Goal: Task Accomplishment & Management: Manage account settings

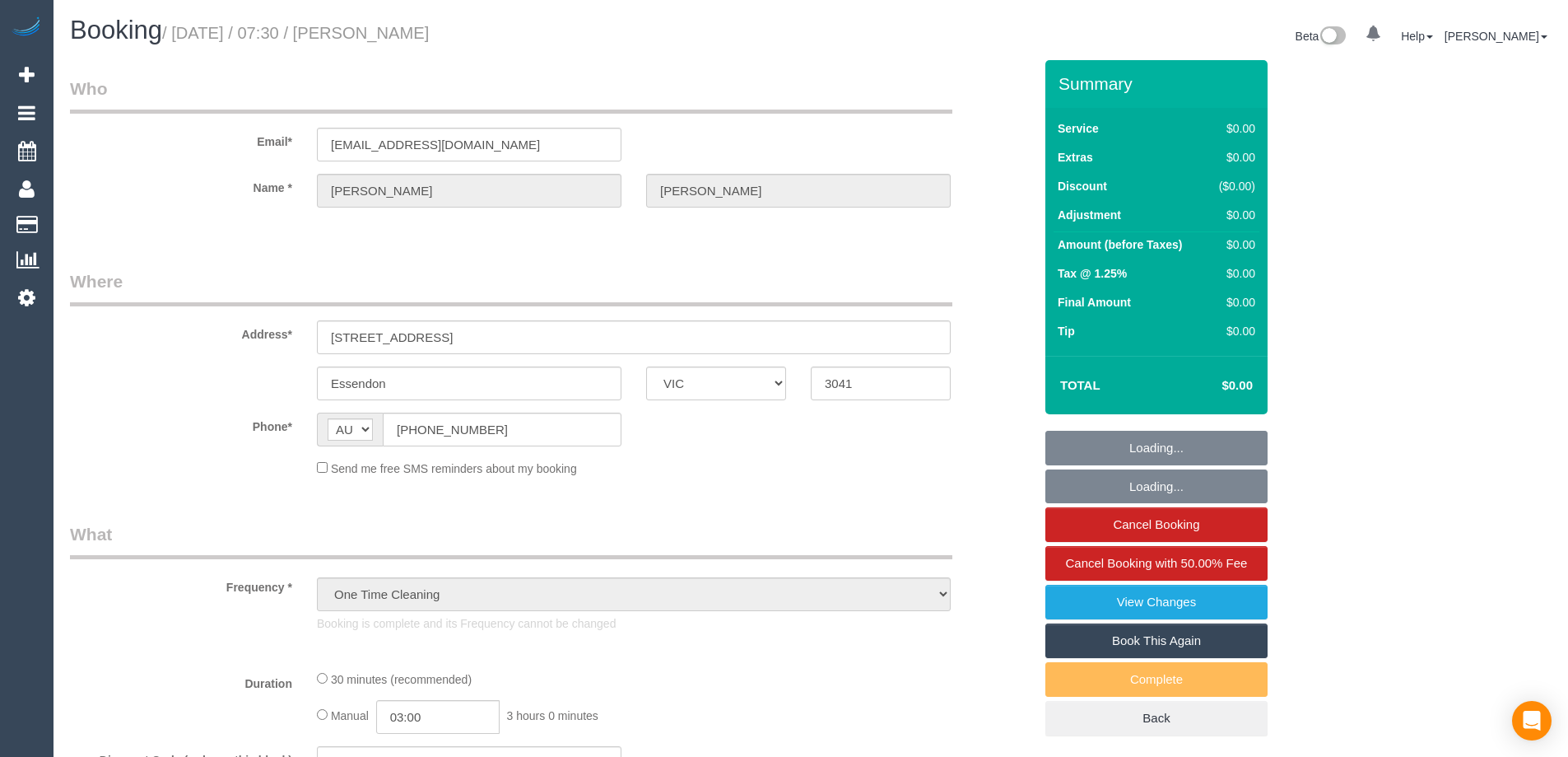
select select "VIC"
select select "number:28"
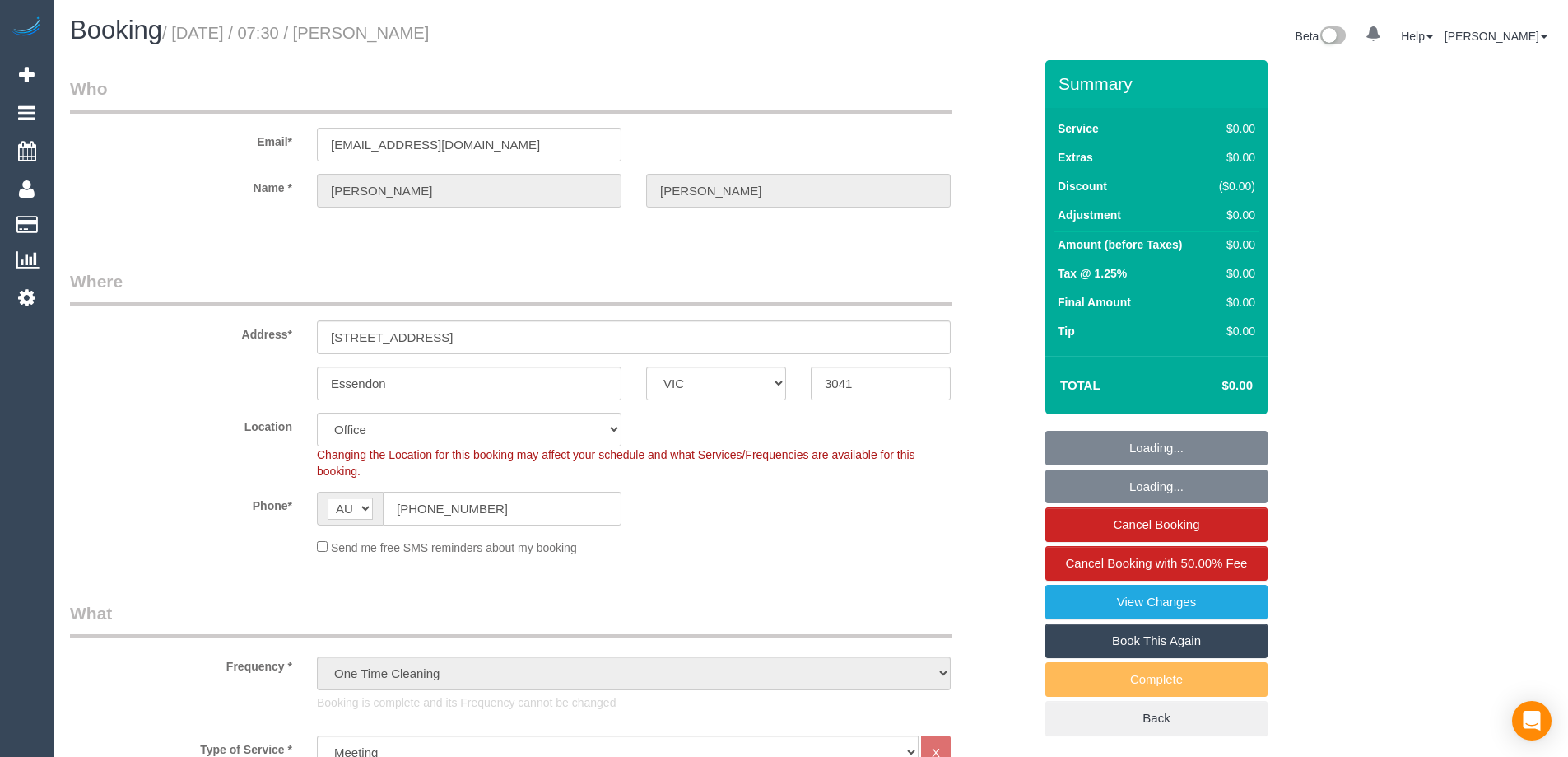
select select "object:694"
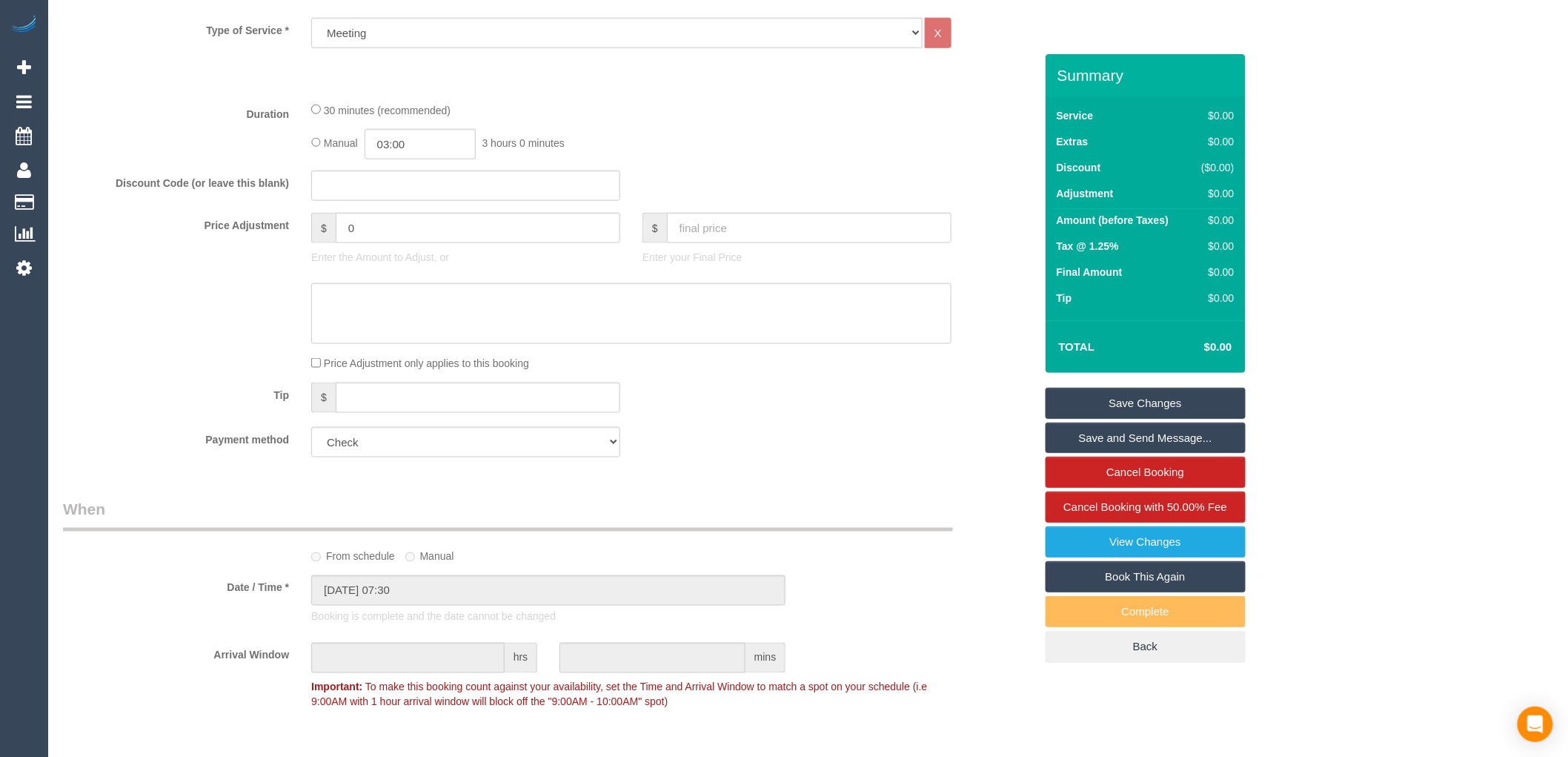
scroll to position [634, 0]
click at [1158, 588] on link "Book This Again" at bounding box center [1145, 577] width 200 height 31
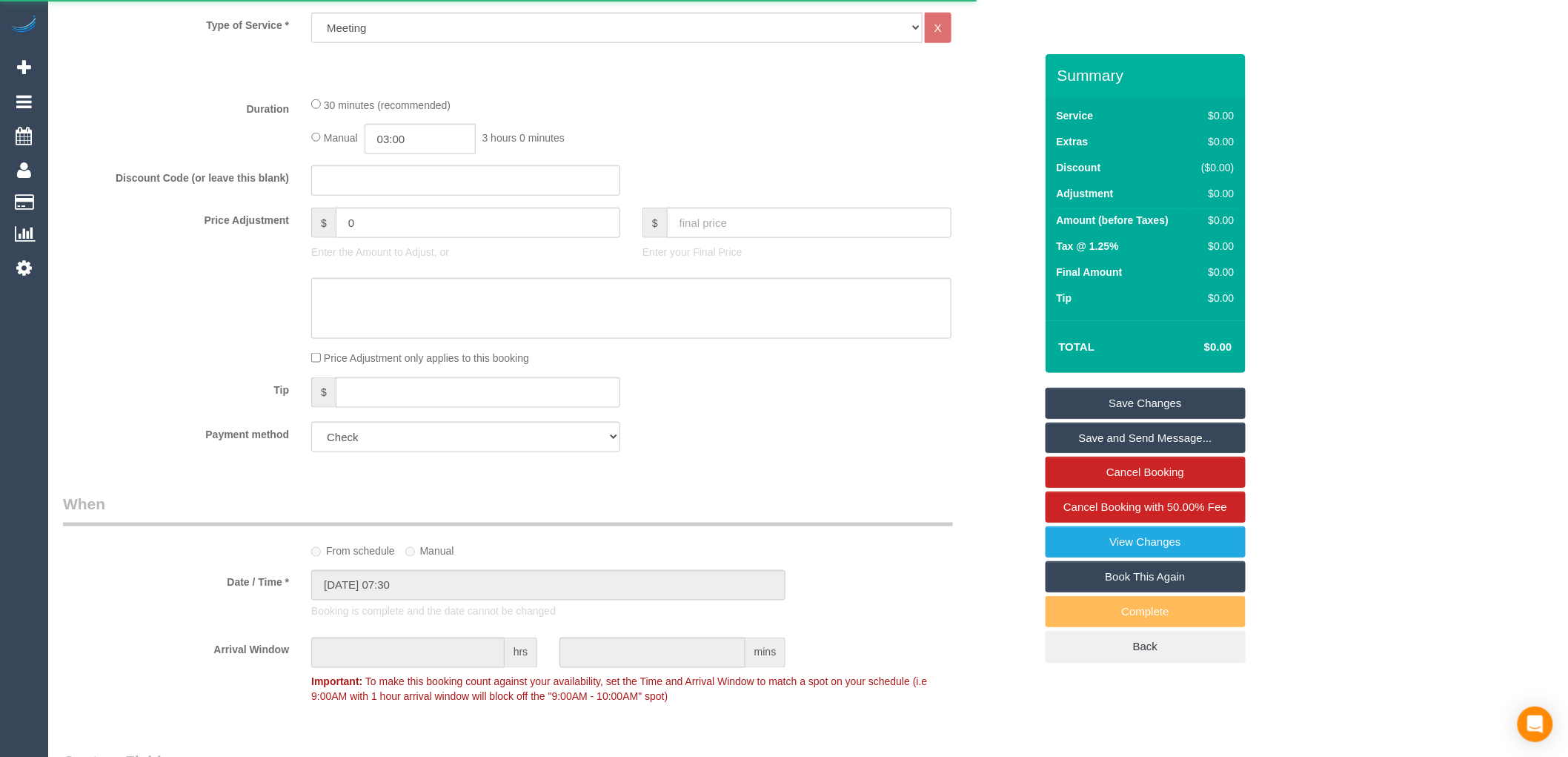
select select "VIC"
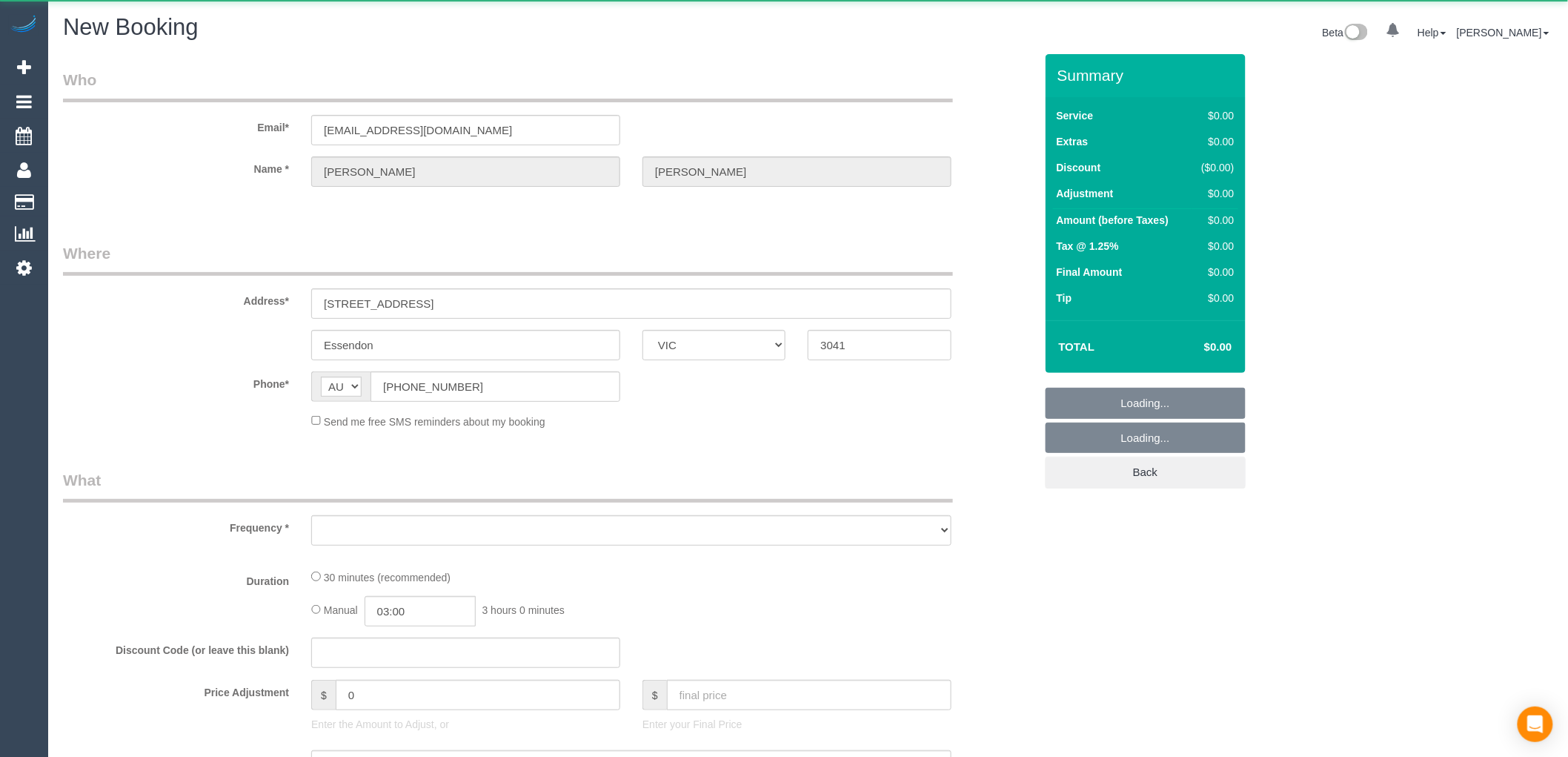
select select "object:3466"
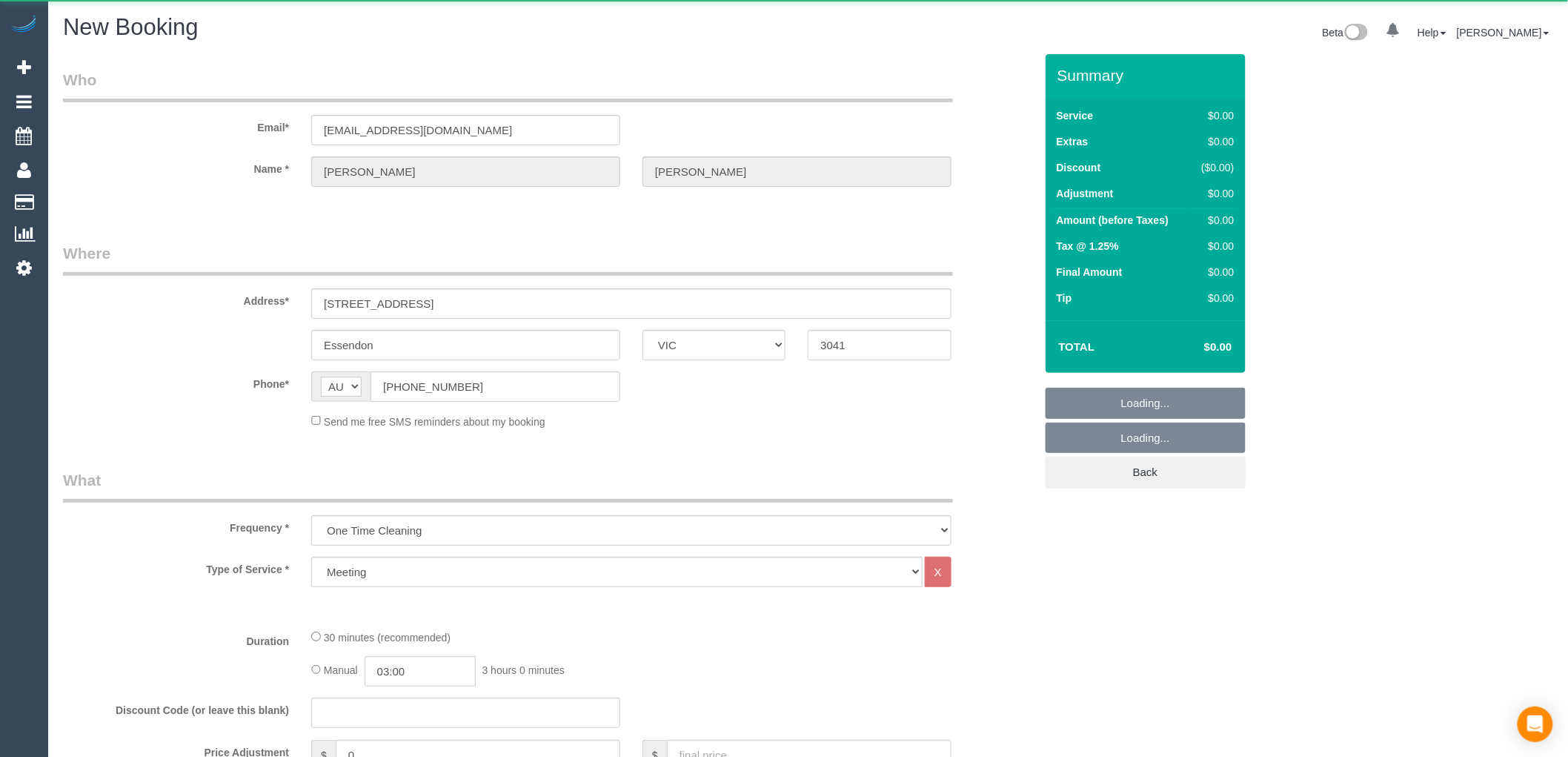
select select "number:28"
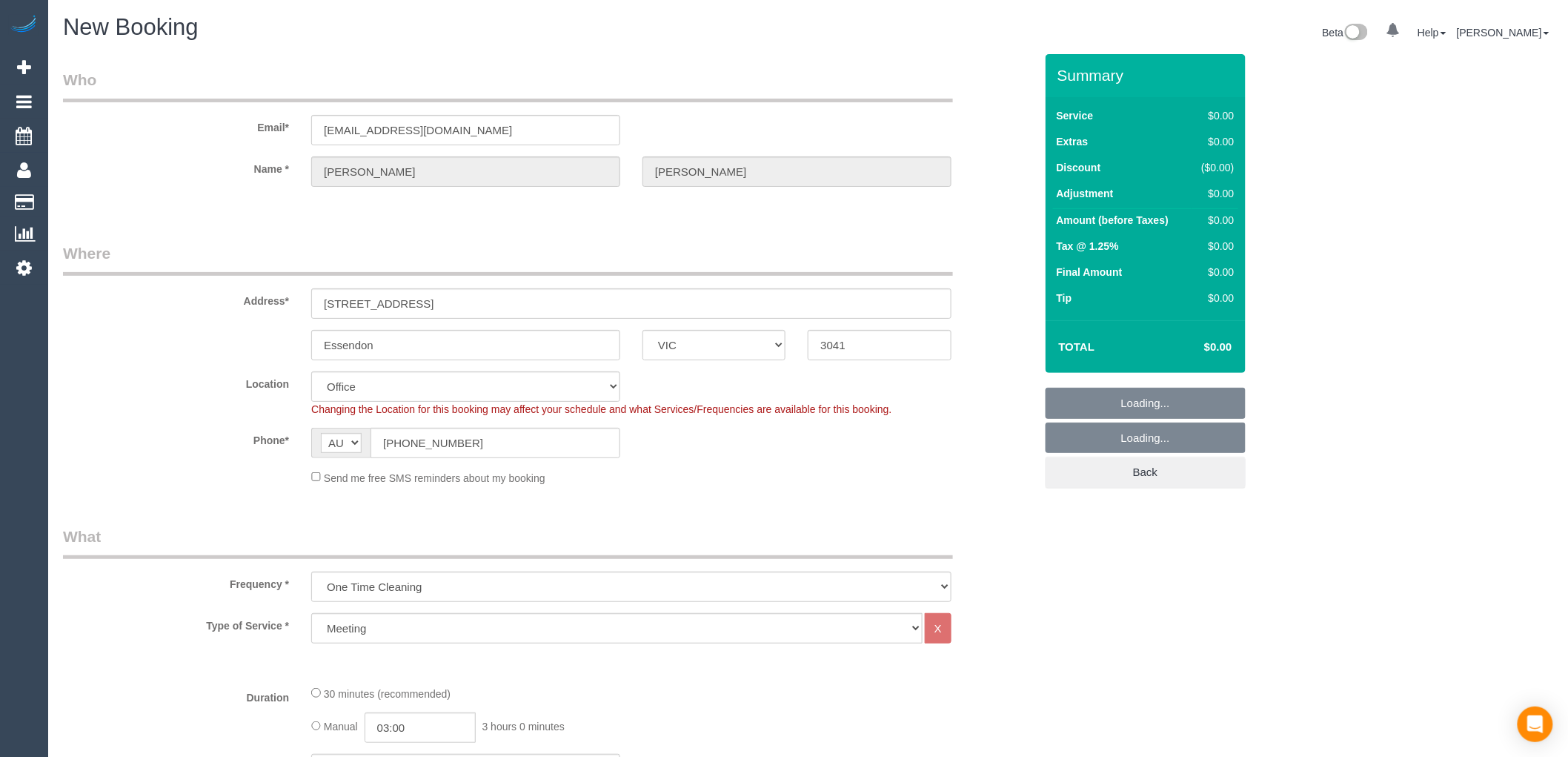
select select "object:4926"
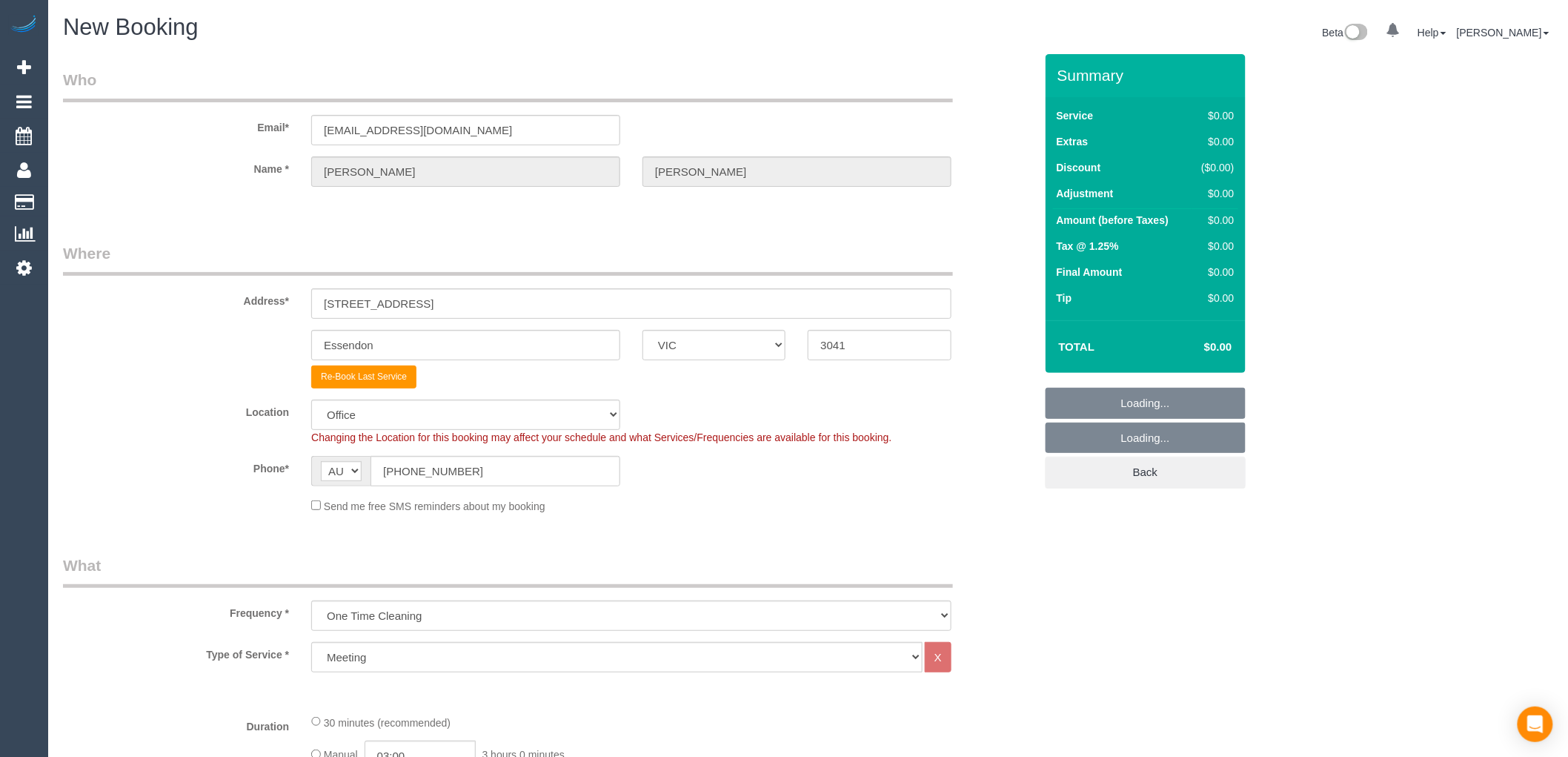
select select "59"
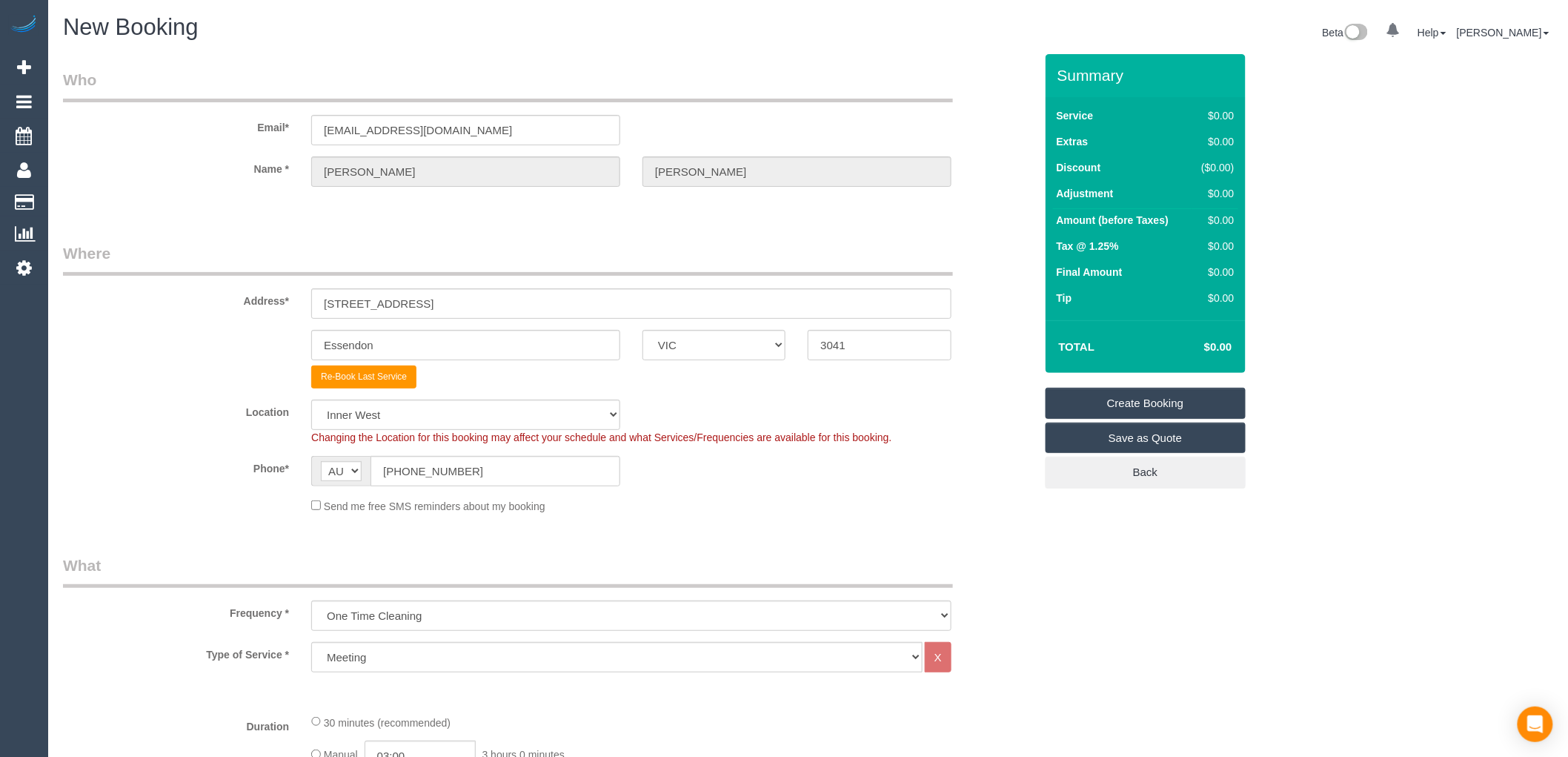
select select "object:4936"
select select "209"
select select "1"
select select "120"
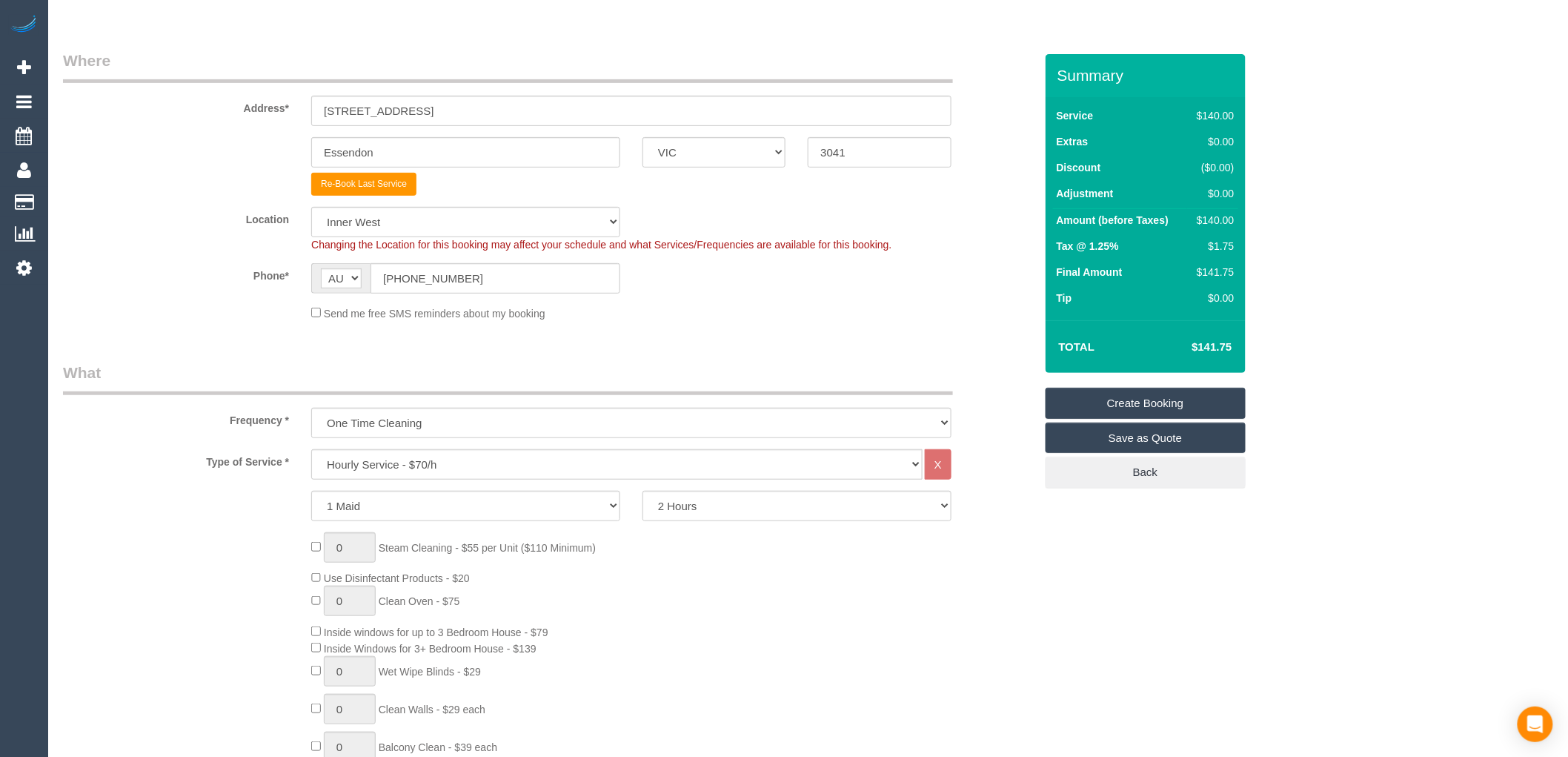
scroll to position [164, 0]
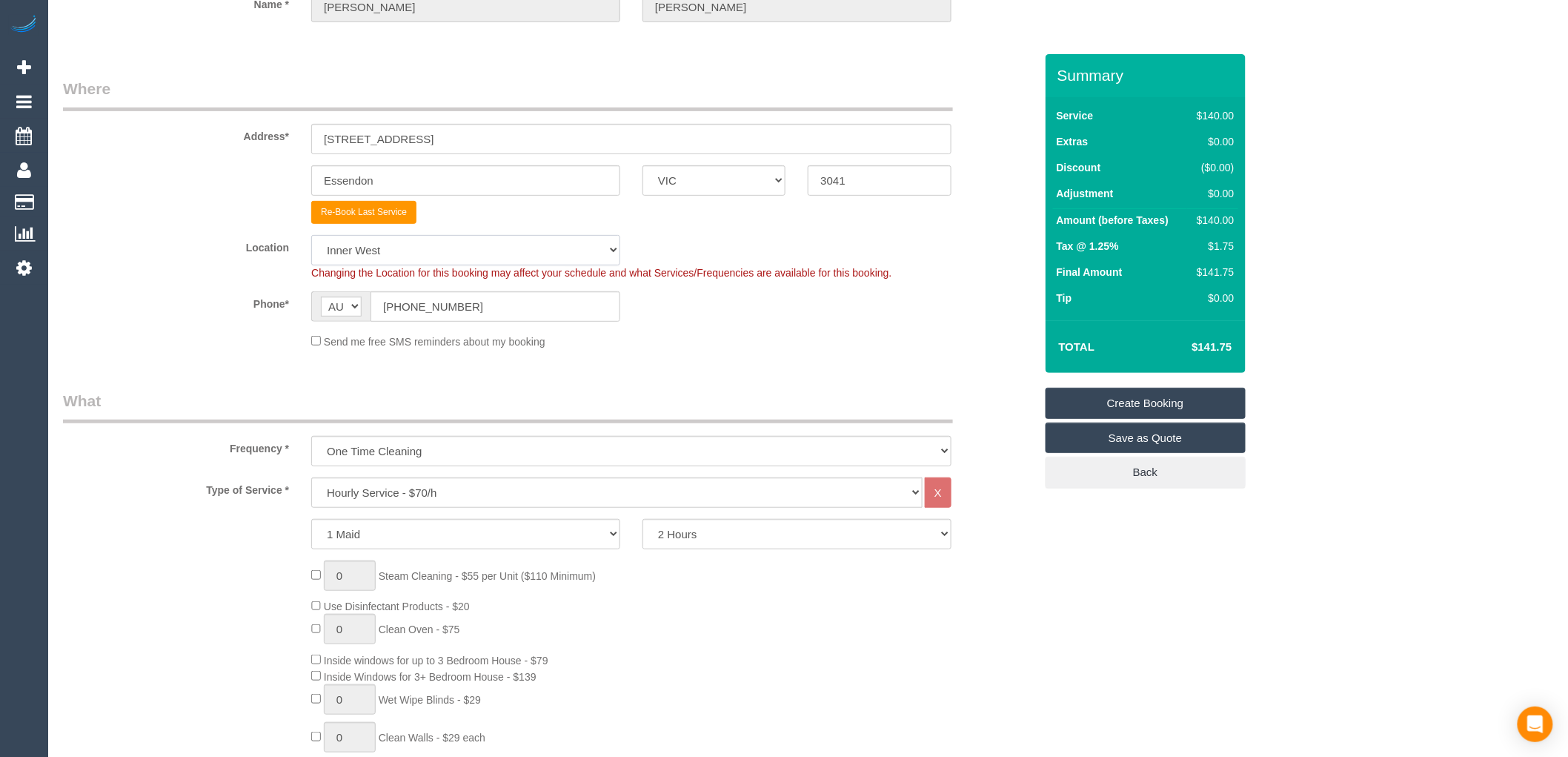
click at [507, 252] on select "Office City East (North) East (South) Inner East Inner North (East) Inner North…" at bounding box center [465, 250] width 309 height 30
select select "50"
click at [311, 235] on select "Office City East (North) East (South) Inner East Inner North (East) Inner North…" at bounding box center [465, 250] width 309 height 30
click at [203, 287] on sui-booking-location "Location Office City East (North) East (South) Inner East Inner North (East) In…" at bounding box center [549, 291] width 971 height 114
select select "object:5766"
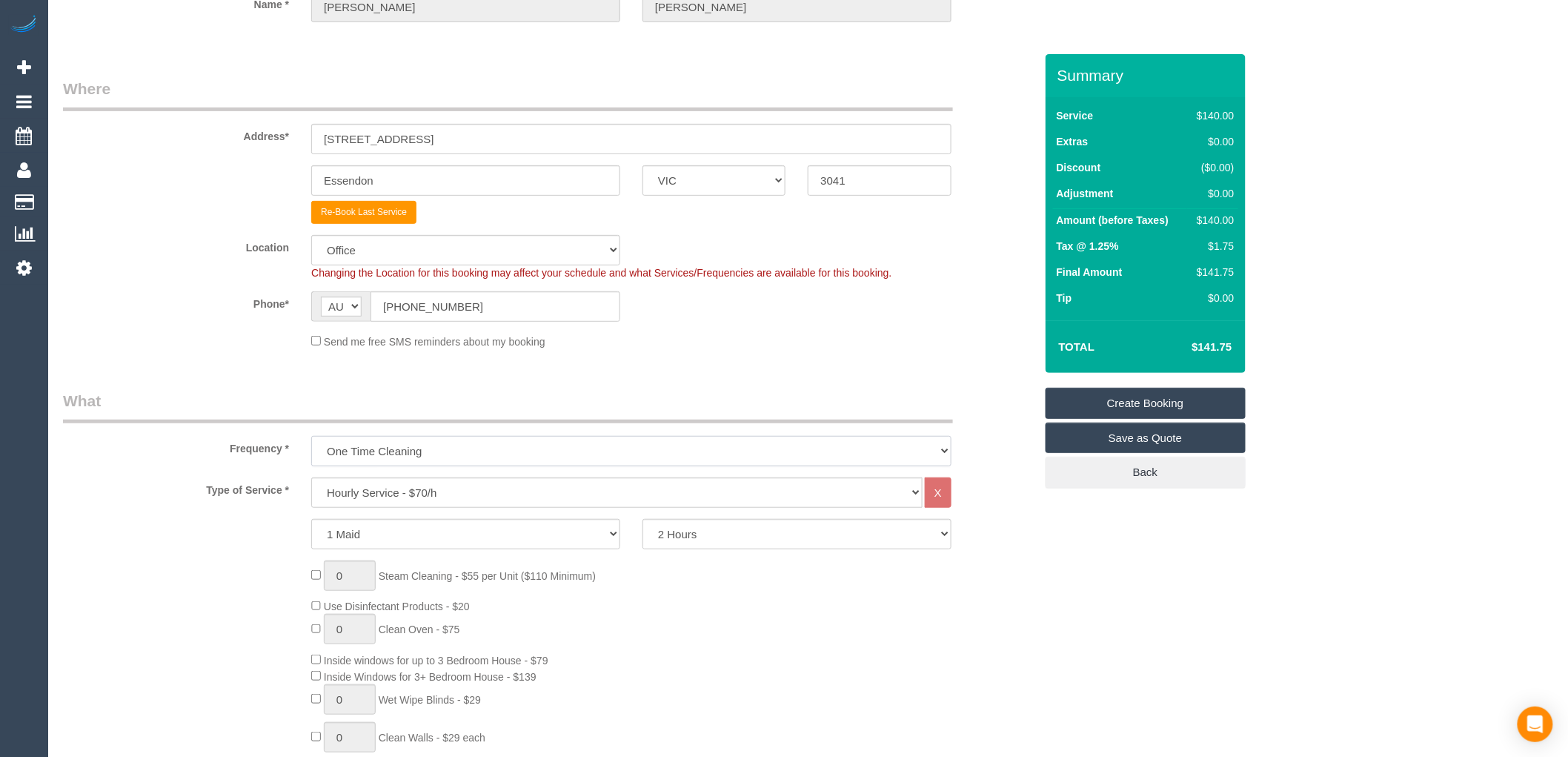
click at [514, 463] on select "One Time Cleaning Weekly - 10% Off - 10.00% (0% for the First Booking) Fortnigh…" at bounding box center [631, 451] width 640 height 30
click at [431, 413] on legend "What" at bounding box center [508, 406] width 889 height 34
click at [394, 507] on select "Hourly Service - $70/h Hourly Service - $65/h Hourly Service - $60/h Hourly Ser…" at bounding box center [616, 492] width 611 height 30
click at [394, 500] on select "Hourly Service - $70/h Hourly Service - $65/h Hourly Service - $60/h Hourly Ser…" at bounding box center [616, 492] width 611 height 30
click at [482, 497] on select "Hourly Service - $70/h Hourly Service - $65/h Hourly Service - $60/h Hourly Ser…" at bounding box center [616, 492] width 611 height 30
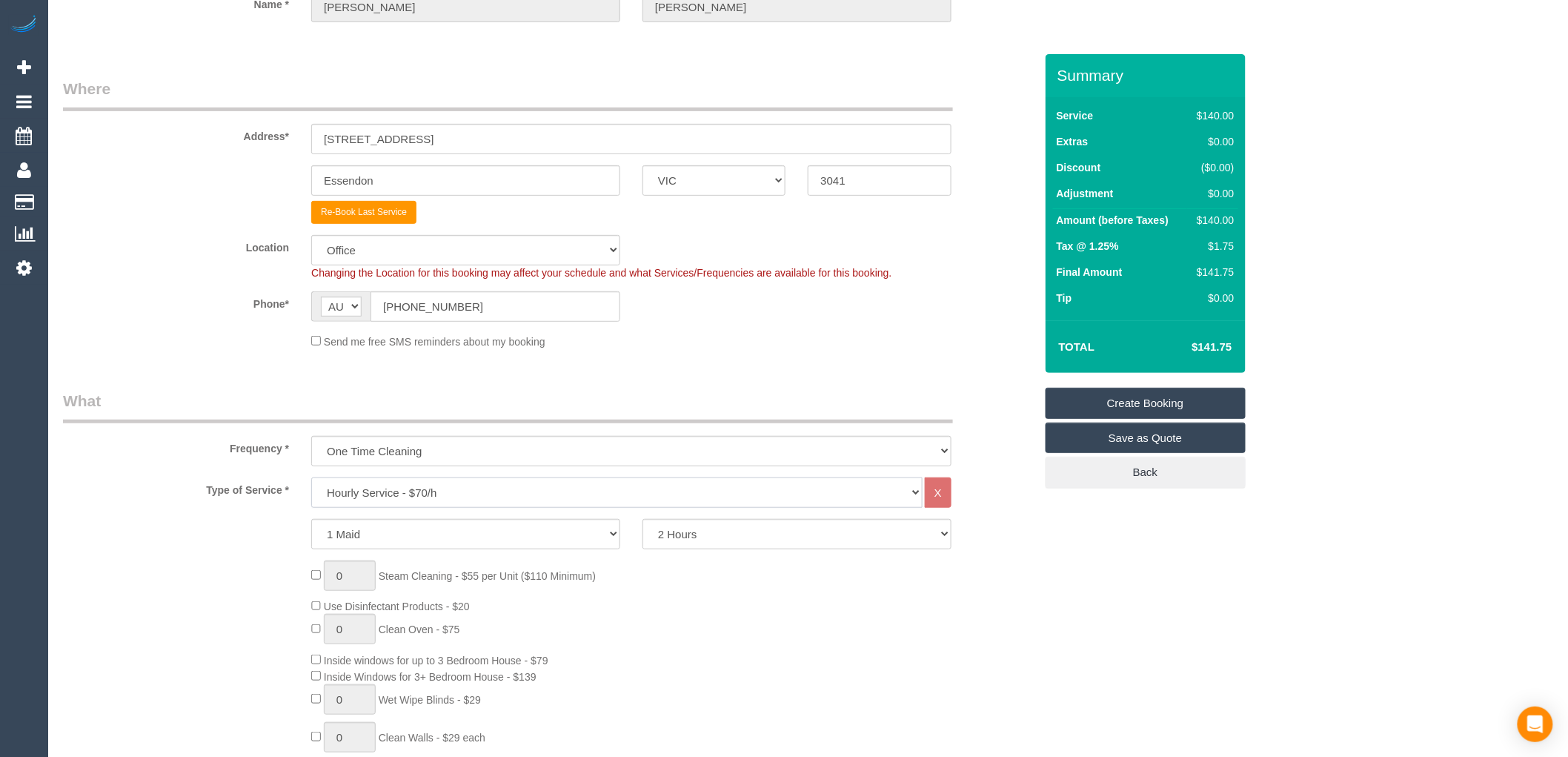
select select "35"
click at [311, 478] on select "Hourly Service - $70/h Hourly Service - $65/h Hourly Service - $60/h Hourly Ser…" at bounding box center [616, 492] width 611 height 30
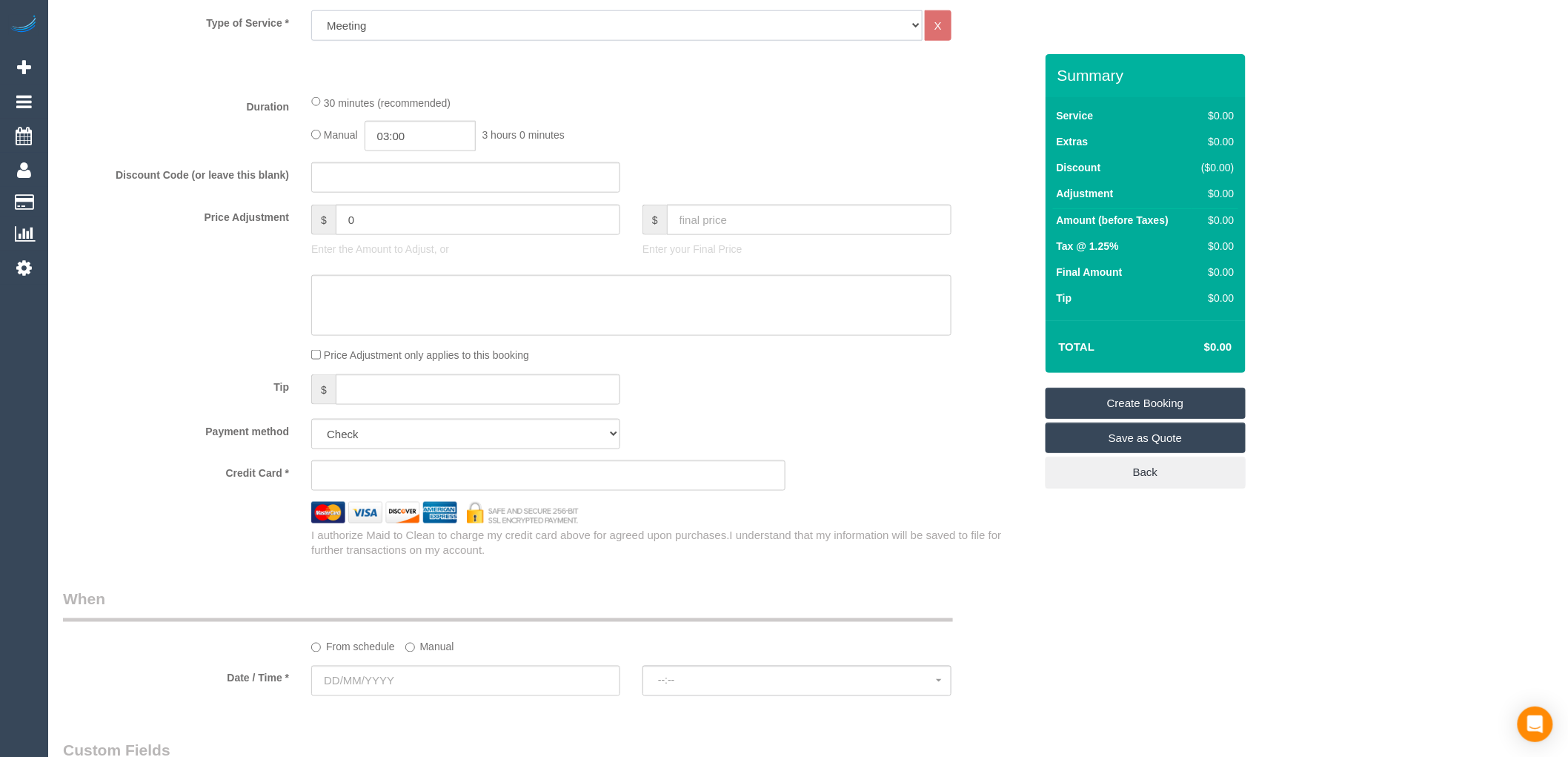
scroll to position [658, 0]
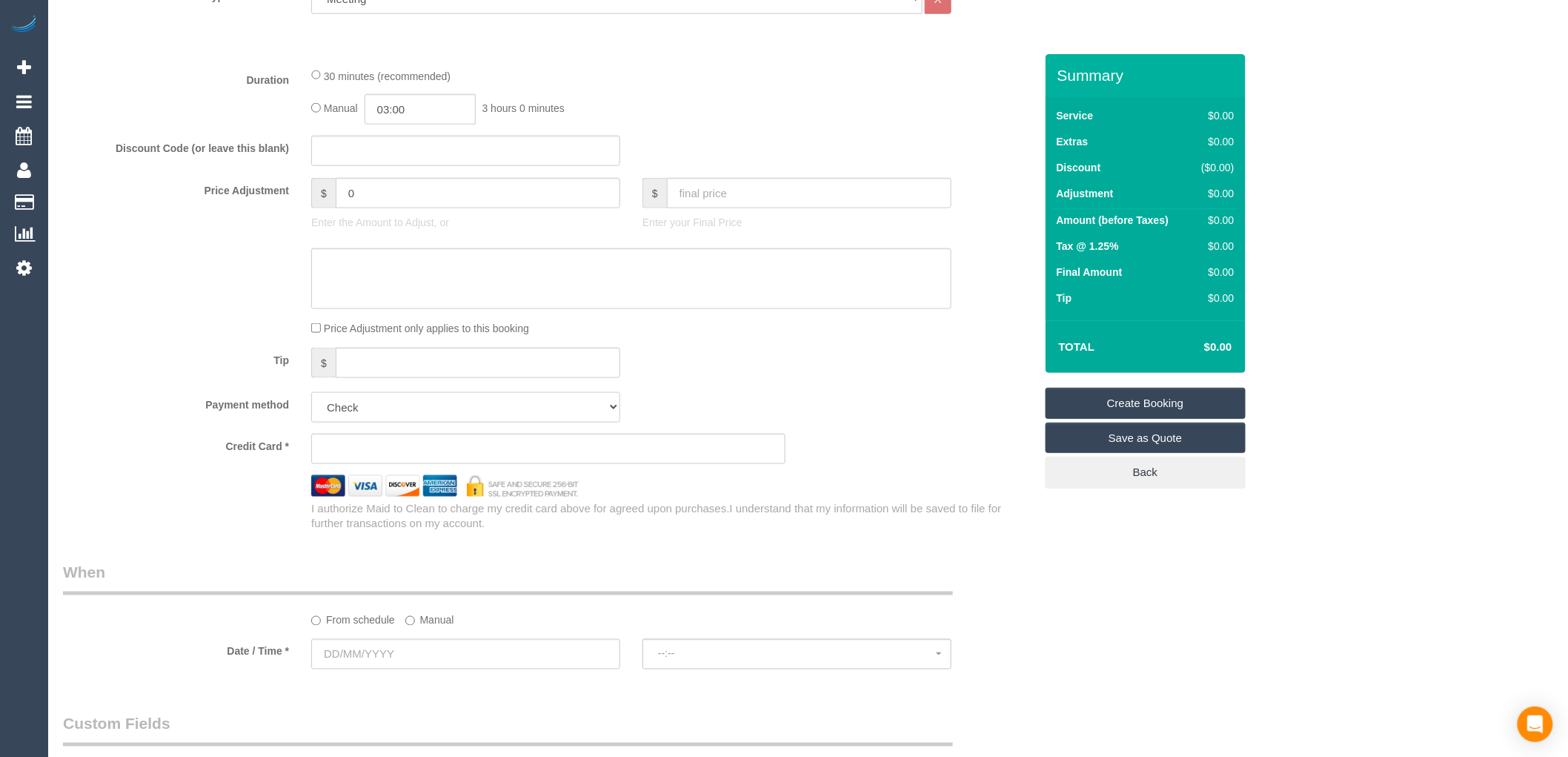
click at [522, 416] on select "Add Credit Card Cash Check Paypal" at bounding box center [465, 407] width 309 height 30
select select "string:check"
click at [311, 395] on select "Add Credit Card Cash Check Paypal" at bounding box center [465, 407] width 309 height 30
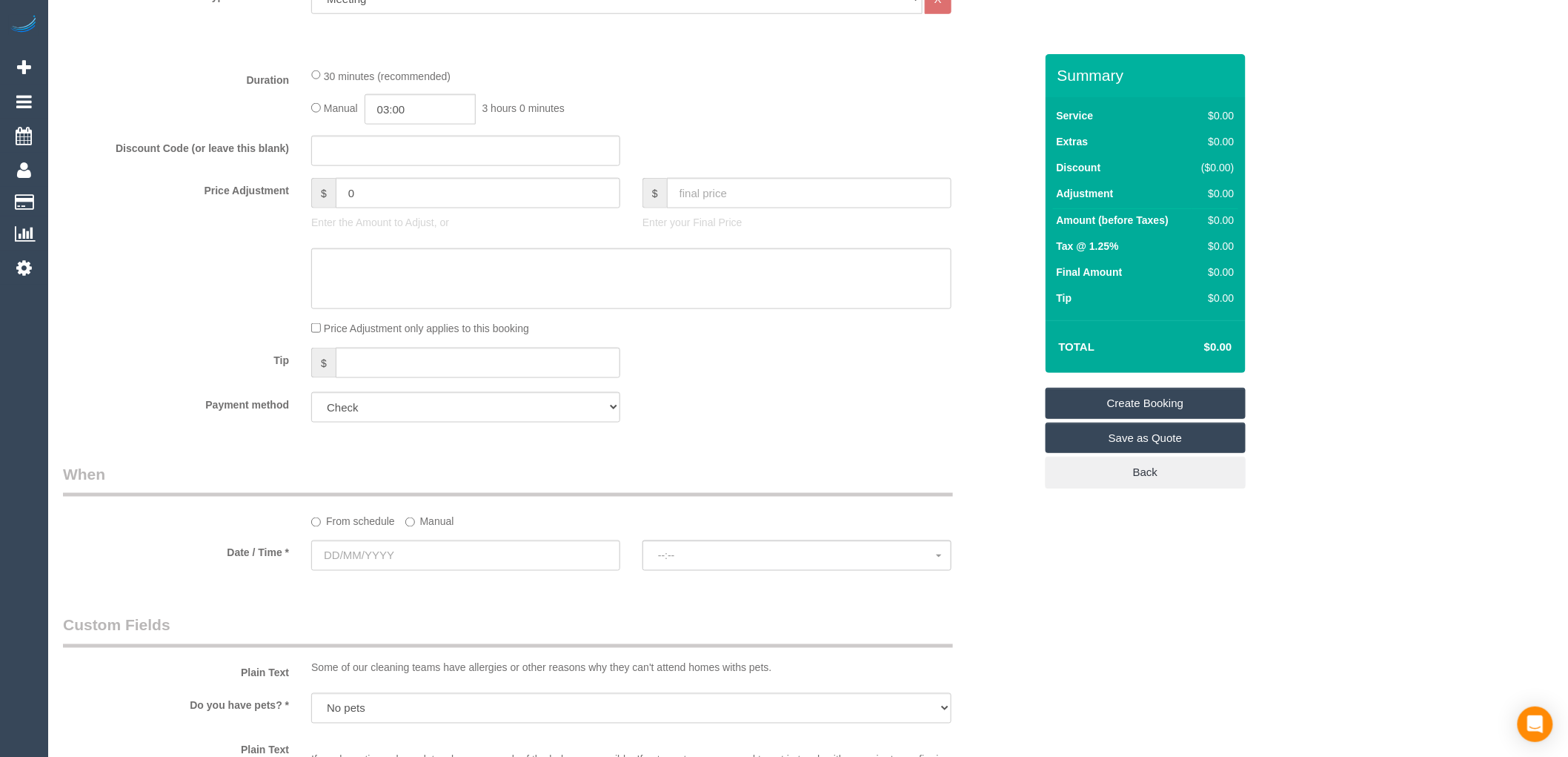
click at [437, 516] on label "Manual" at bounding box center [430, 519] width 49 height 20
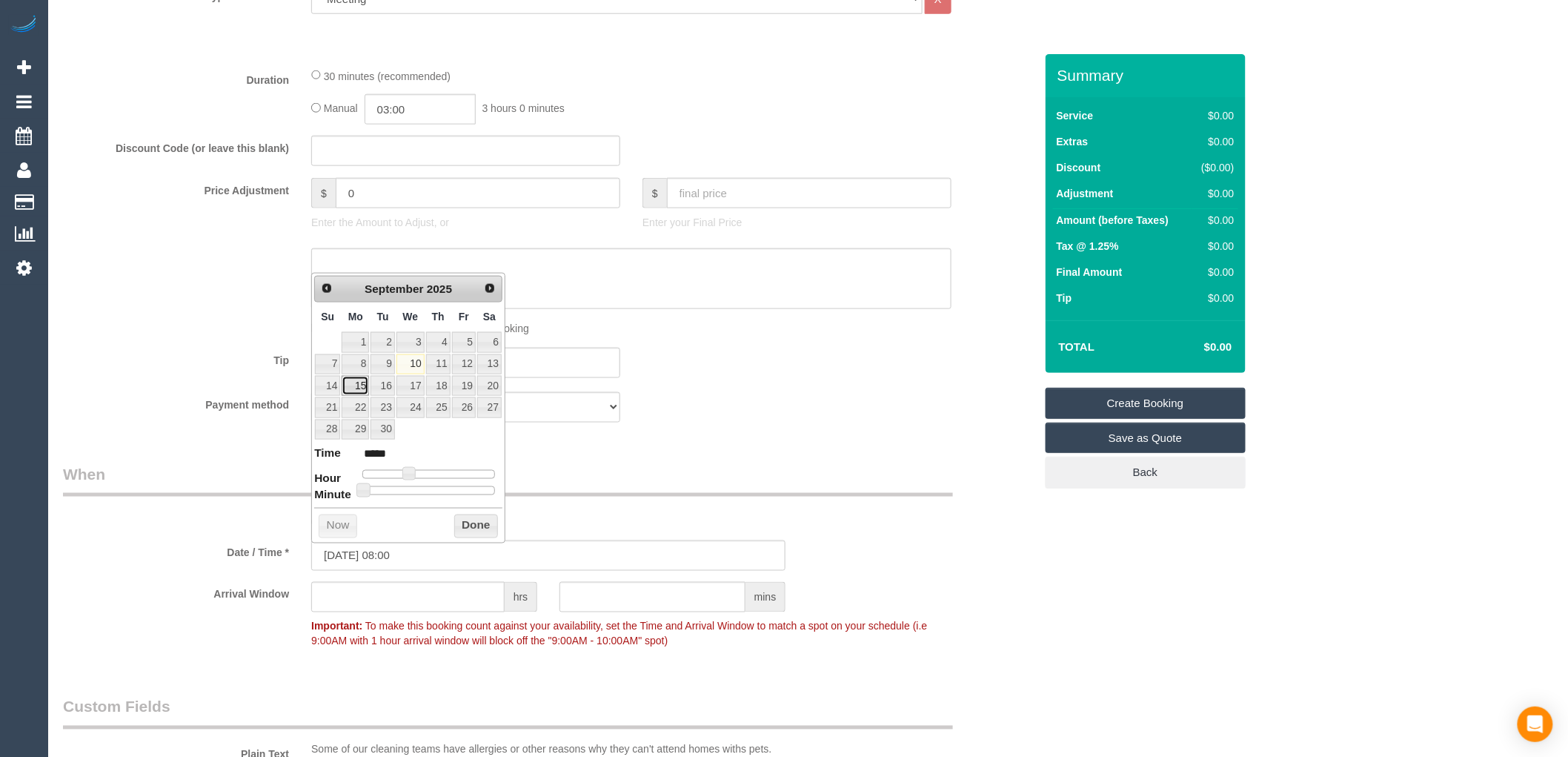
click at [355, 388] on link "15" at bounding box center [354, 386] width 27 height 20
type input "15/09/2025 08:00"
click at [462, 532] on button "Done" at bounding box center [476, 526] width 43 height 24
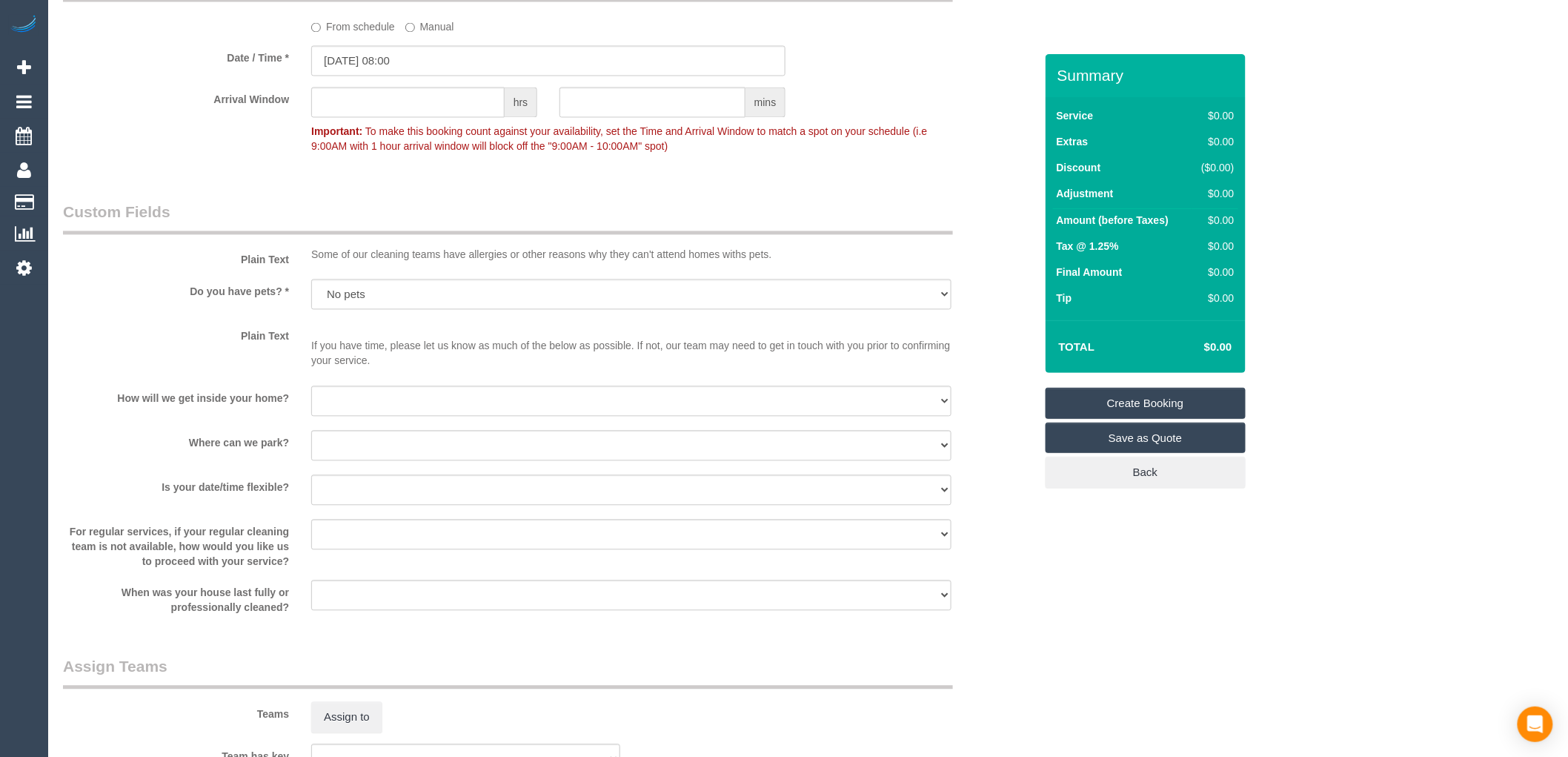
scroll to position [1483, 0]
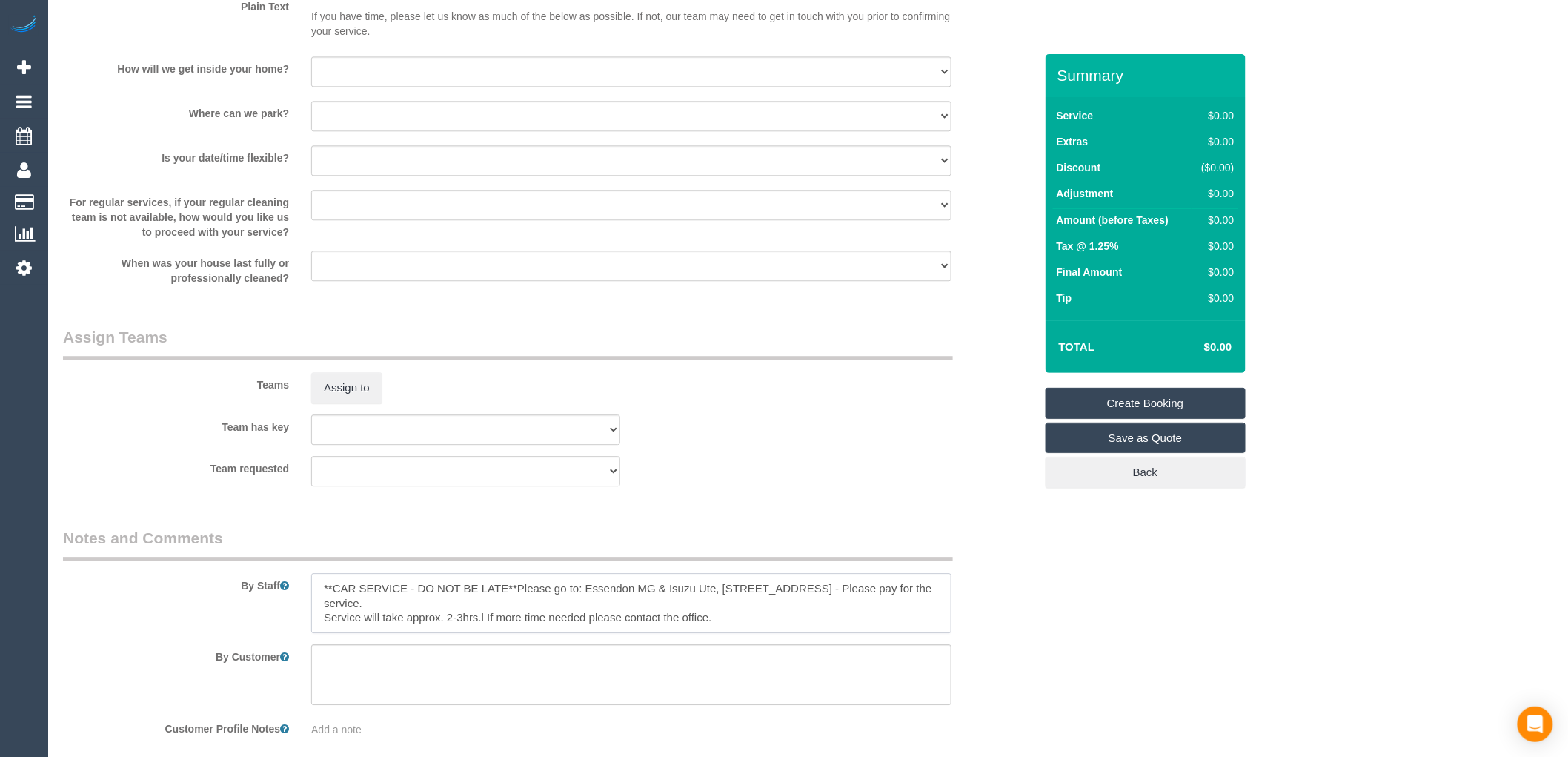
click at [473, 601] on textarea at bounding box center [631, 603] width 640 height 61
drag, startPoint x: 473, startPoint y: 601, endPoint x: 321, endPoint y: 596, distance: 152.1
click at [322, 600] on textarea at bounding box center [631, 603] width 640 height 61
click at [732, 596] on textarea at bounding box center [631, 603] width 640 height 61
click at [732, 612] on textarea at bounding box center [631, 603] width 640 height 61
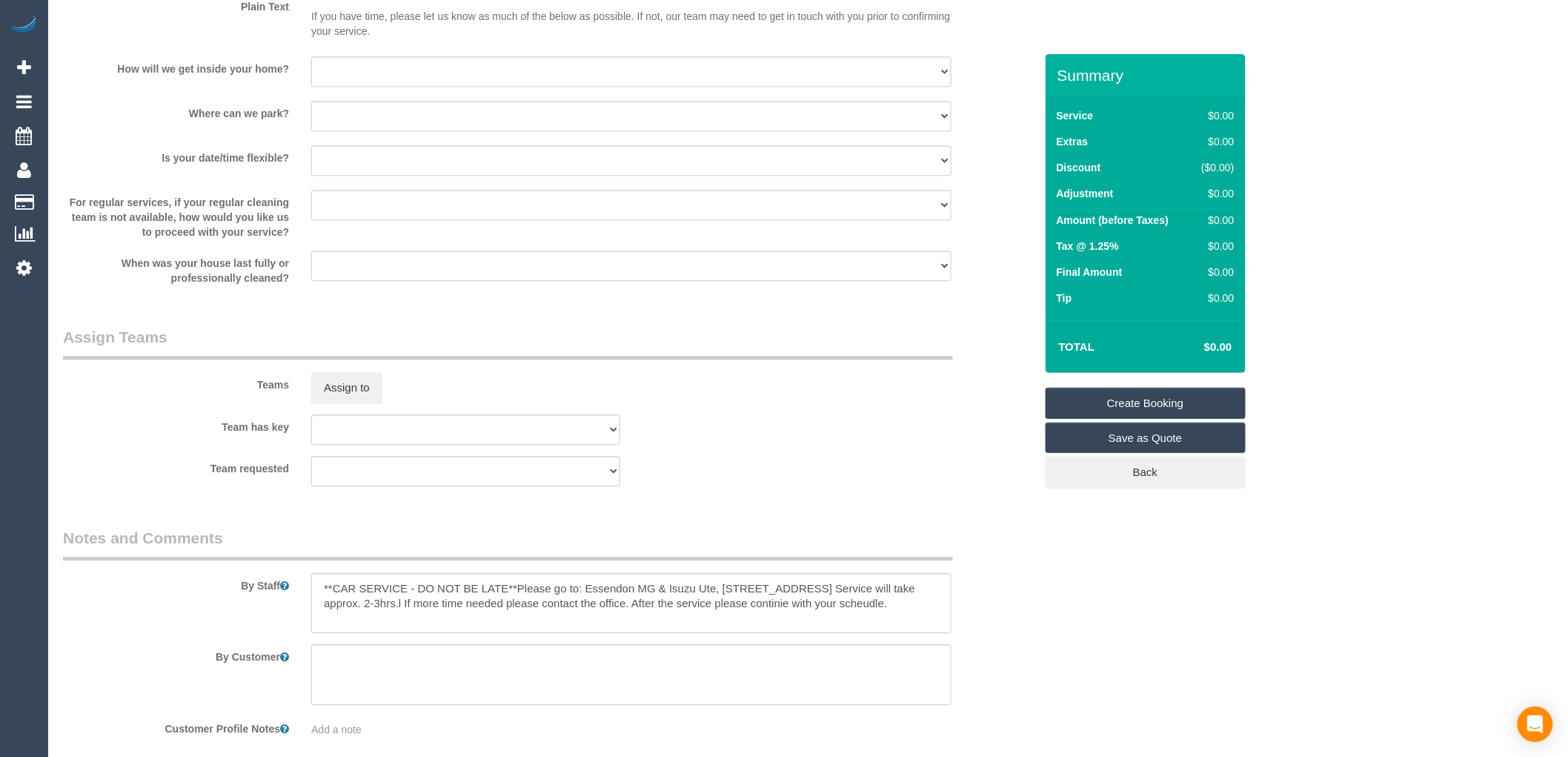
drag, startPoint x: 843, startPoint y: 607, endPoint x: 958, endPoint y: 287, distance: 340.0
click at [958, 284] on div "Within 1-2 weeks Within 2-4 weeks Within 1-4 months Over 4 months ago" at bounding box center [631, 267] width 662 height 34
click at [674, 561] on legend "Notes and Comments" at bounding box center [508, 544] width 889 height 34
click at [790, 621] on textarea at bounding box center [631, 603] width 640 height 61
click at [558, 605] on textarea at bounding box center [631, 603] width 640 height 61
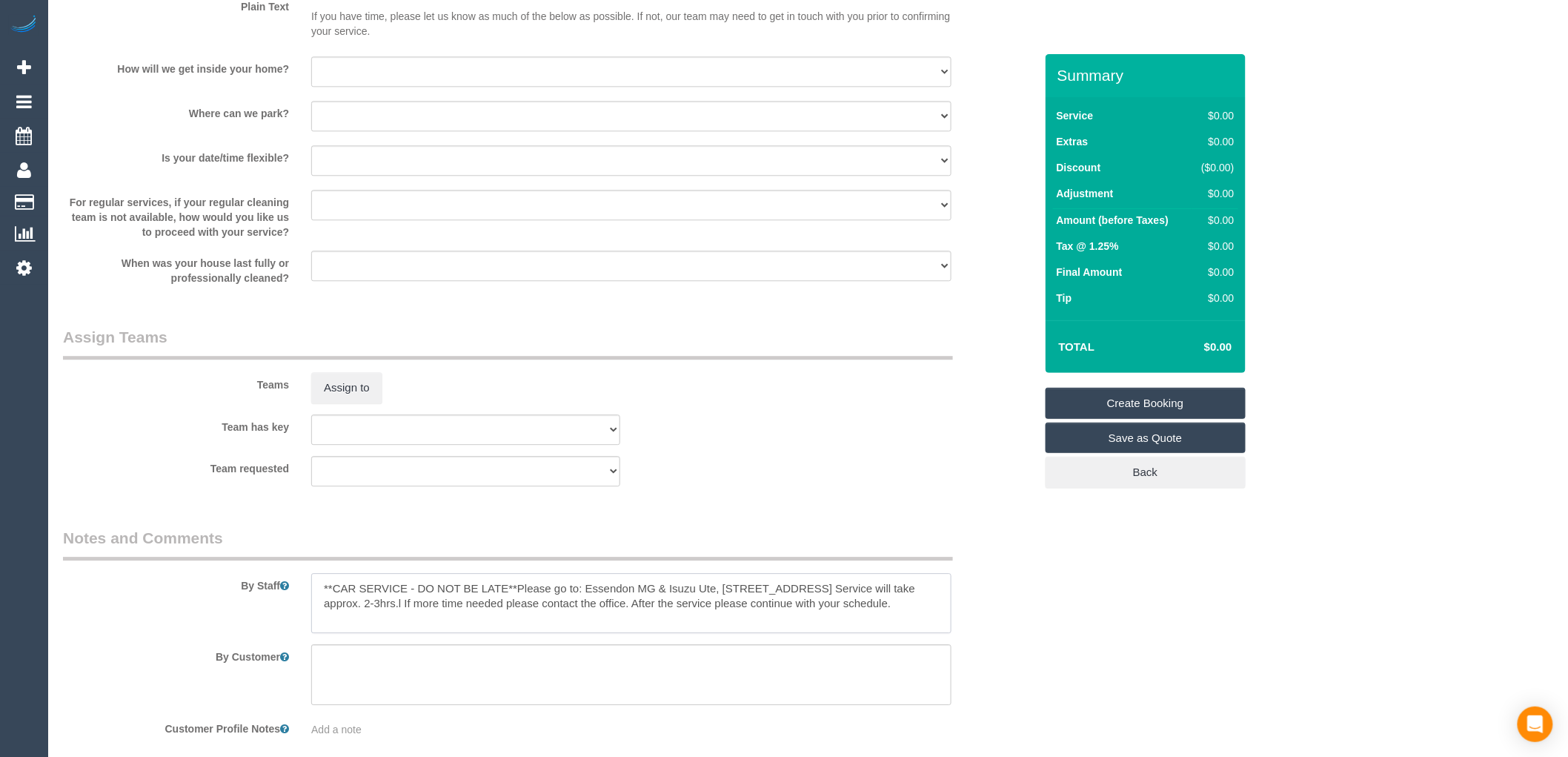
click at [438, 613] on textarea at bounding box center [631, 603] width 640 height 61
click at [715, 606] on textarea at bounding box center [631, 603] width 640 height 61
paste textarea "When checking the car in, please inform the dealership that our fleet company, …"
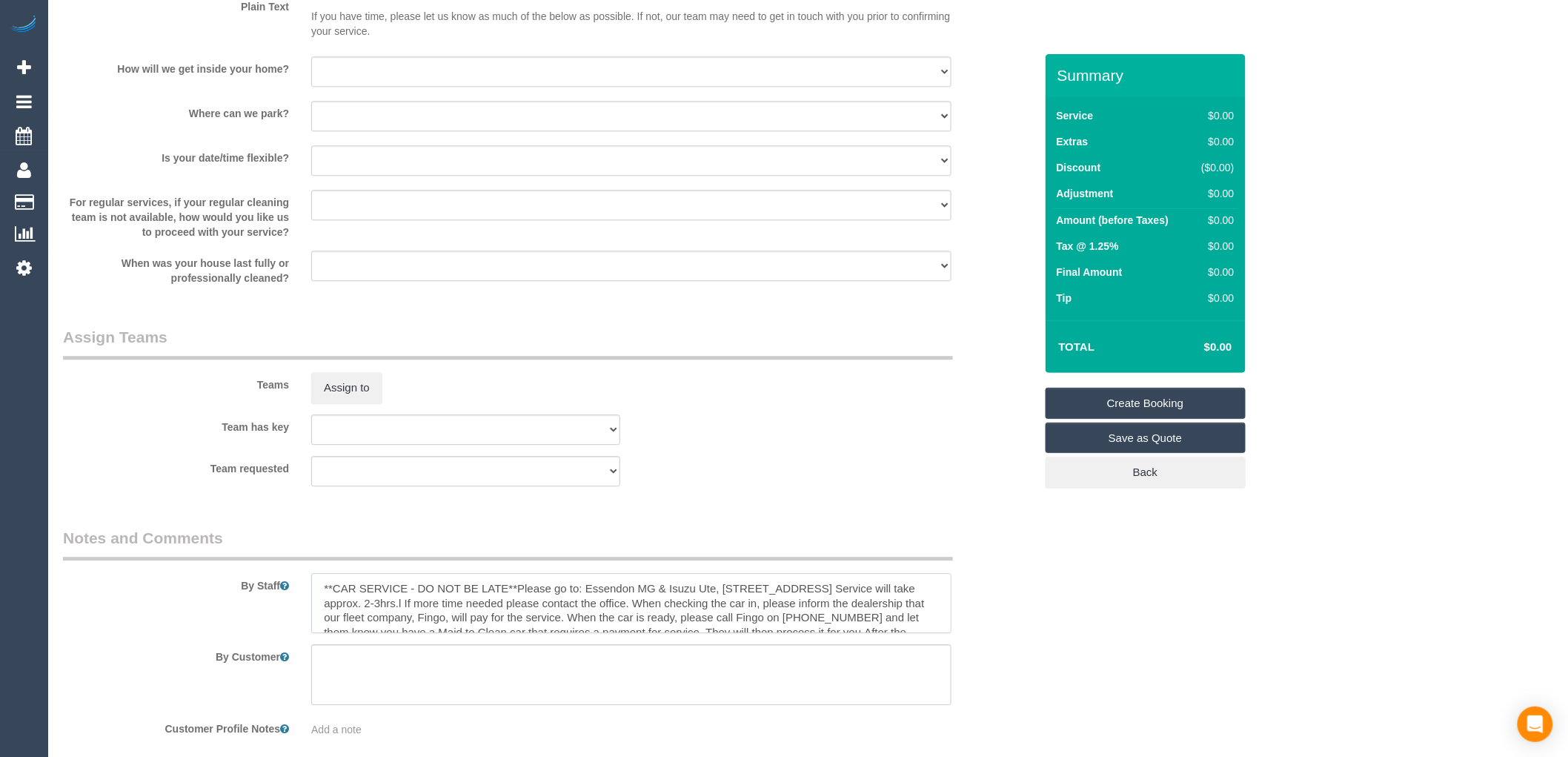
scroll to position [21, 0]
click at [677, 622] on textarea at bounding box center [631, 603] width 640 height 61
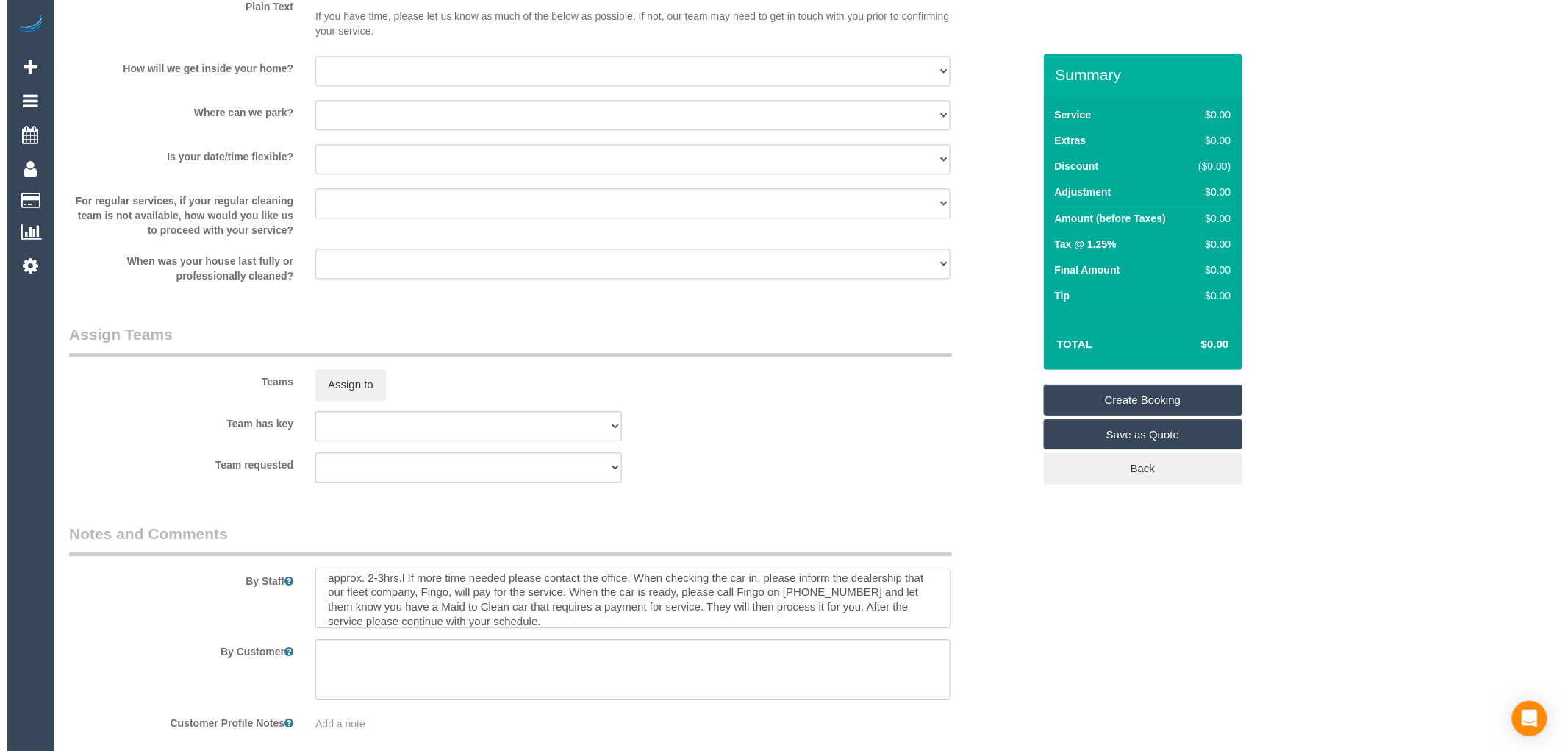
scroll to position [29, 0]
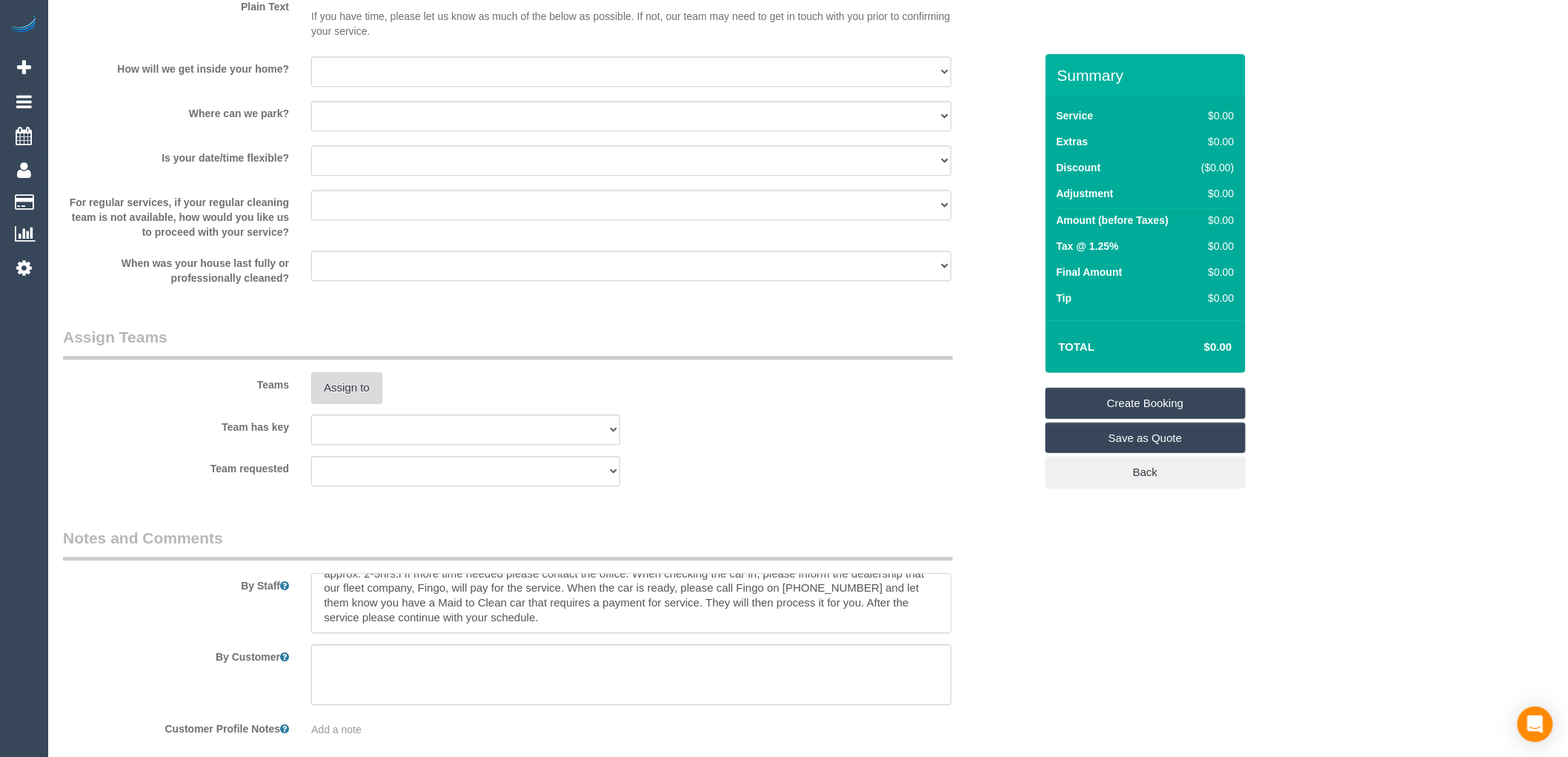
type textarea "**CAR SERVICE - DO NOT BE LATE**Please go to: Essendon MG & Isuzu Ute, 300 Wirr…"
click at [354, 391] on button "Assign to" at bounding box center [346, 388] width 71 height 31
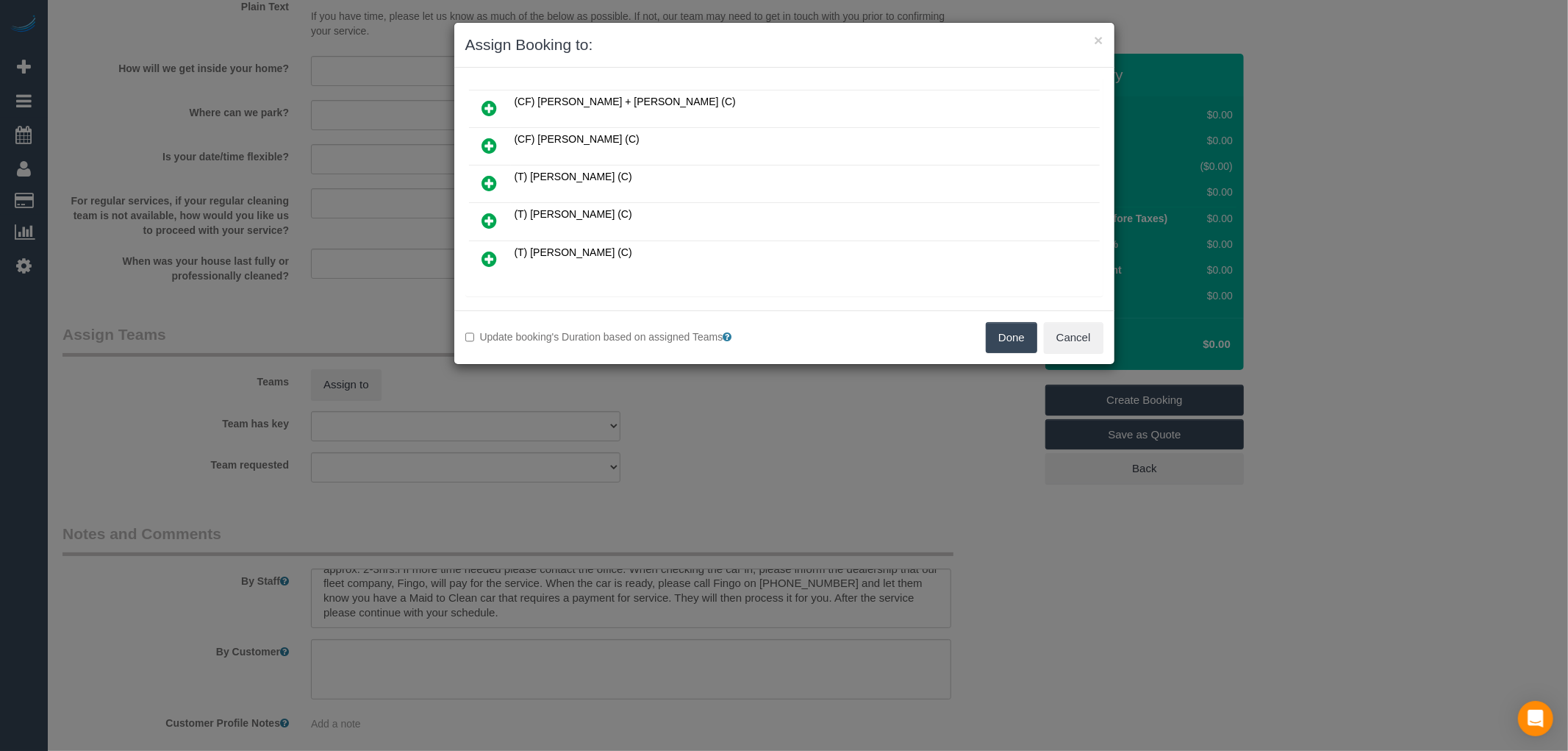
scroll to position [1696, 0]
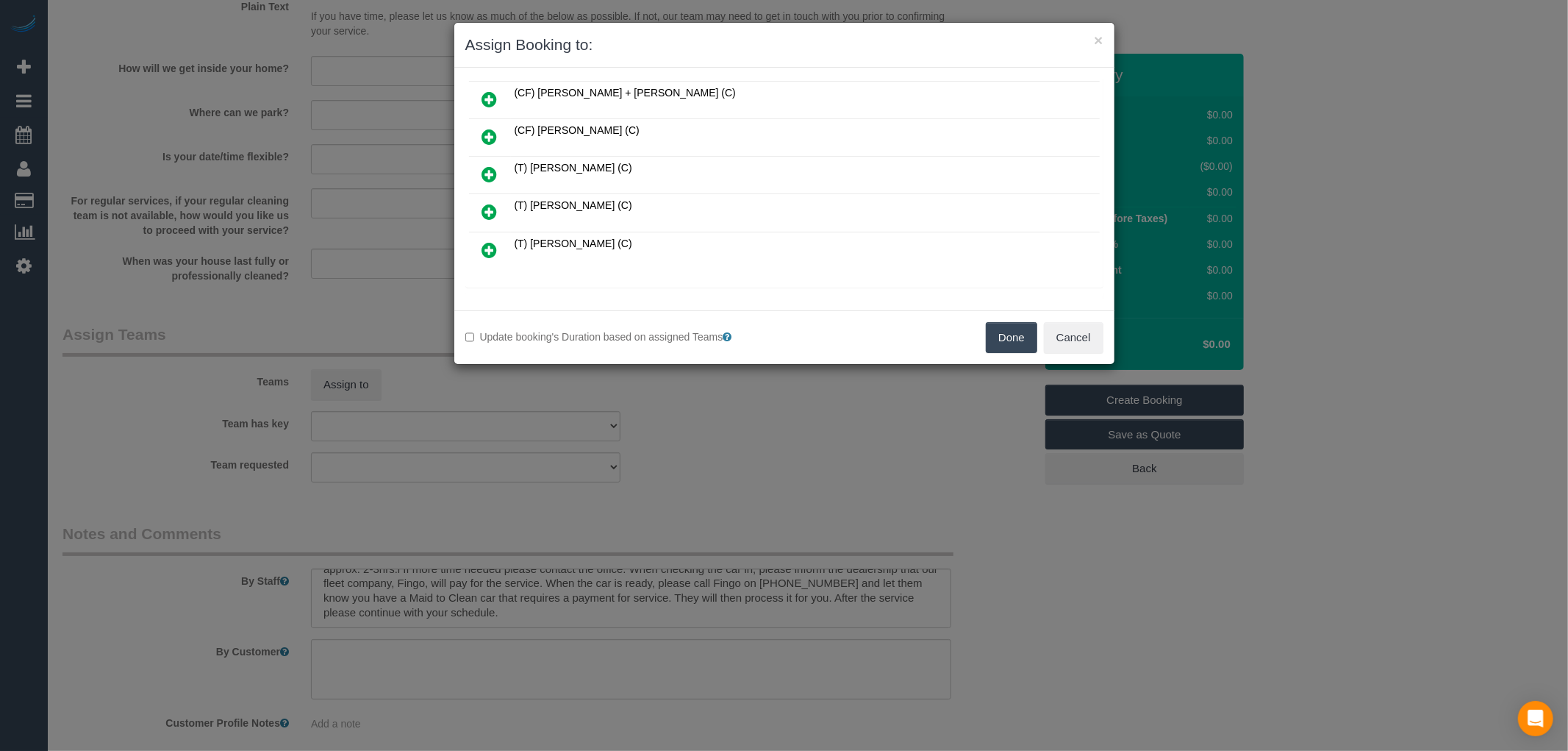
click at [556, 299] on h4 "Unavailable (209)" at bounding box center [784, 305] width 616 height 12
click at [569, 299] on icon at bounding box center [569, 305] width 9 height 11
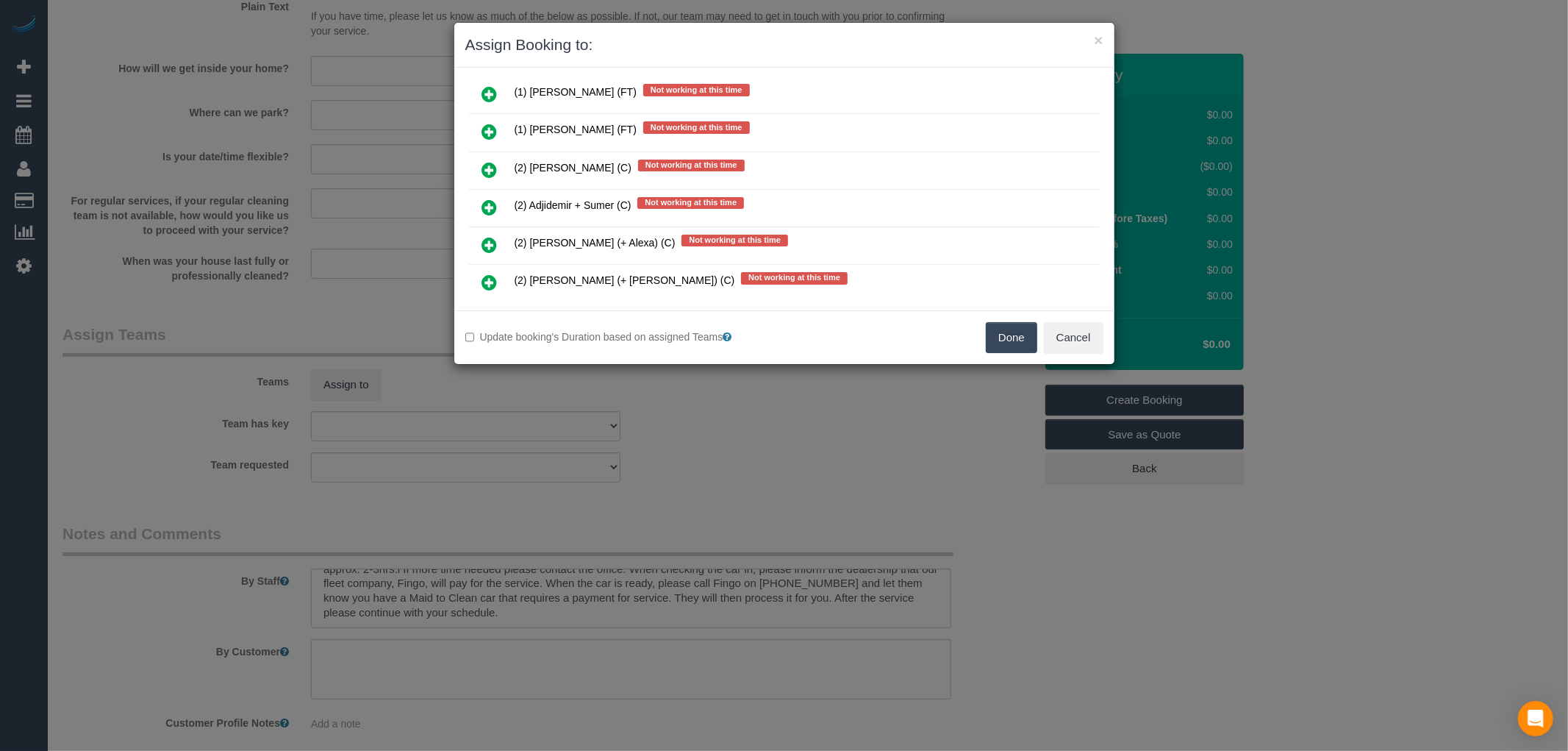
scroll to position [8389, 0]
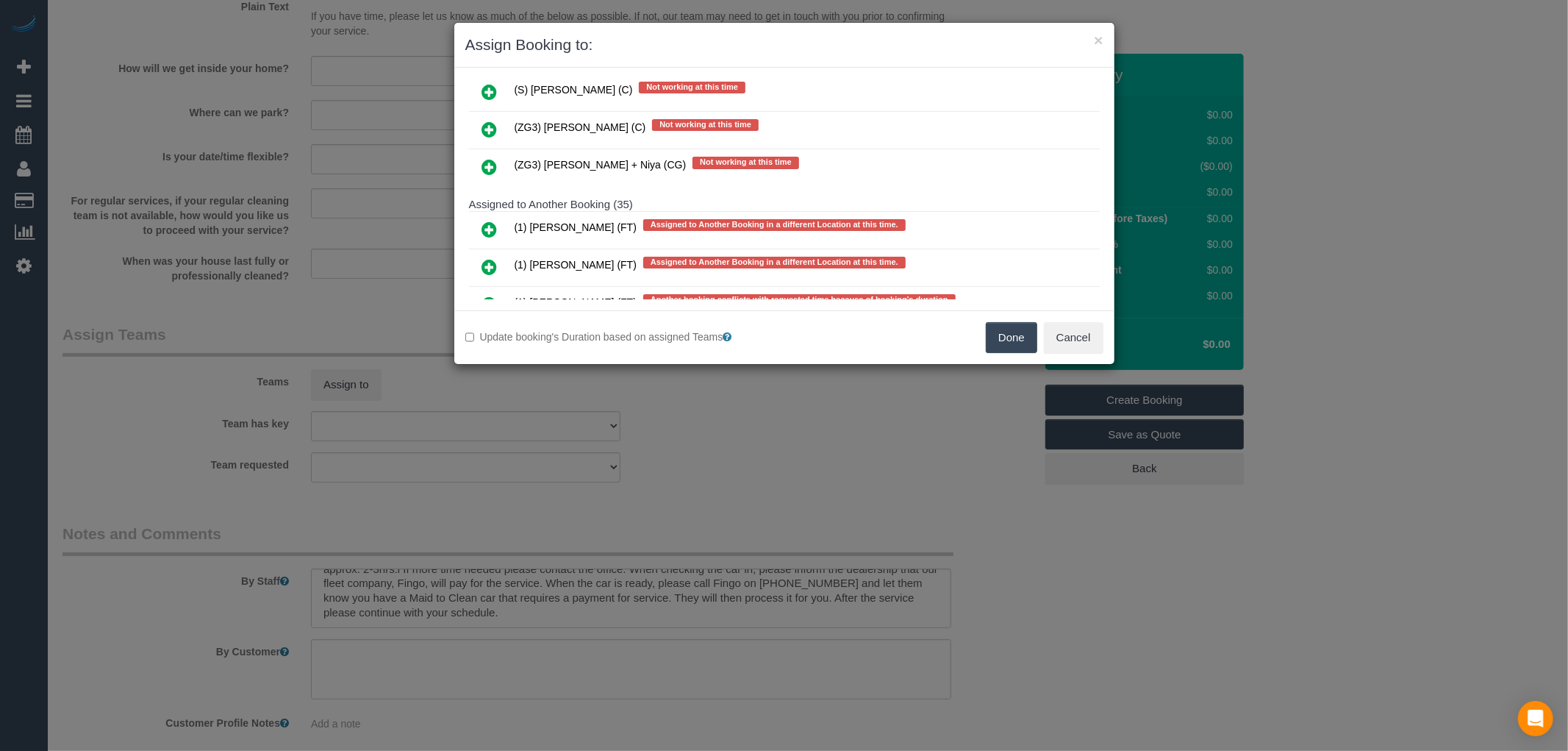
click at [488, 333] on icon at bounding box center [489, 342] width 15 height 18
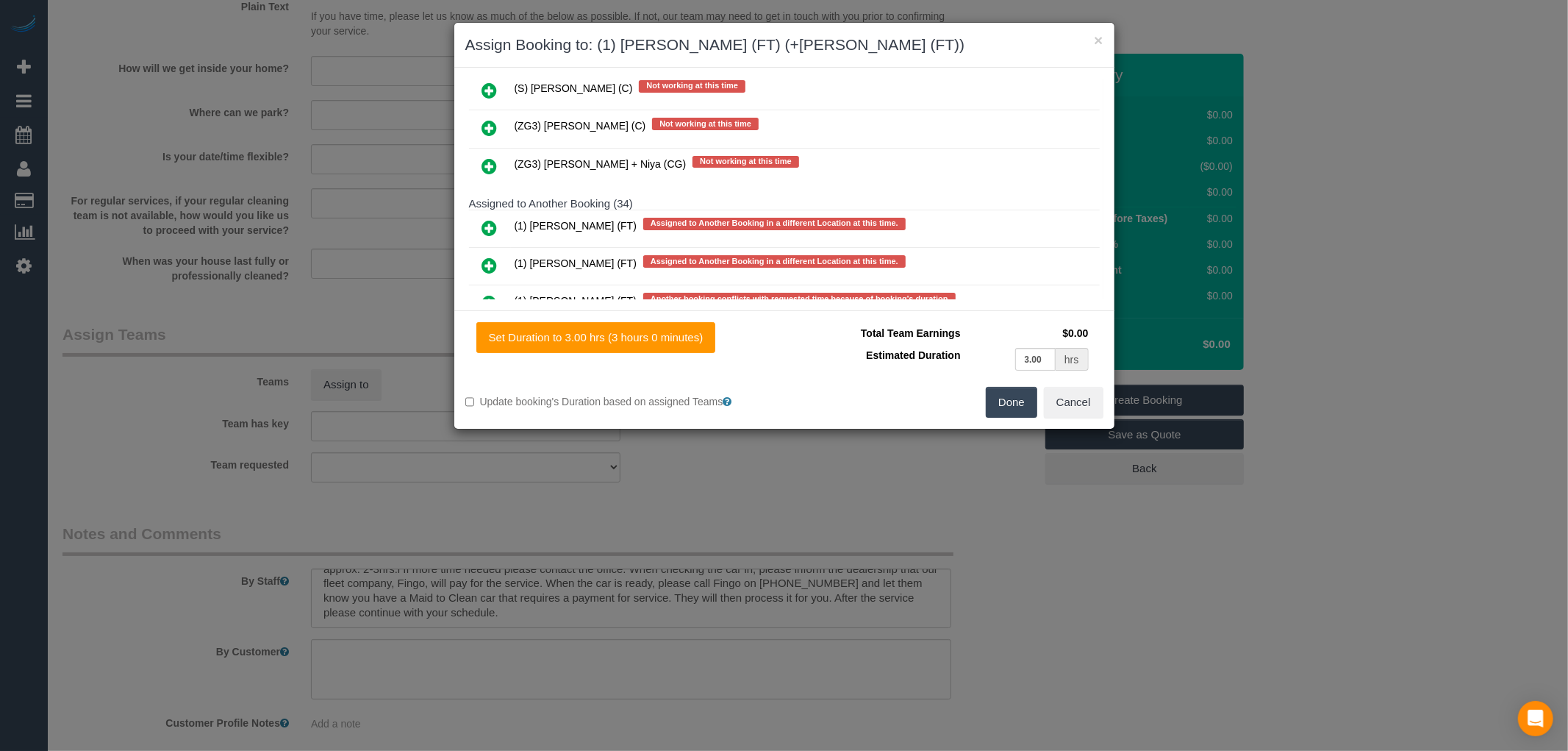
click at [495, 327] on link at bounding box center [490, 342] width 34 height 29
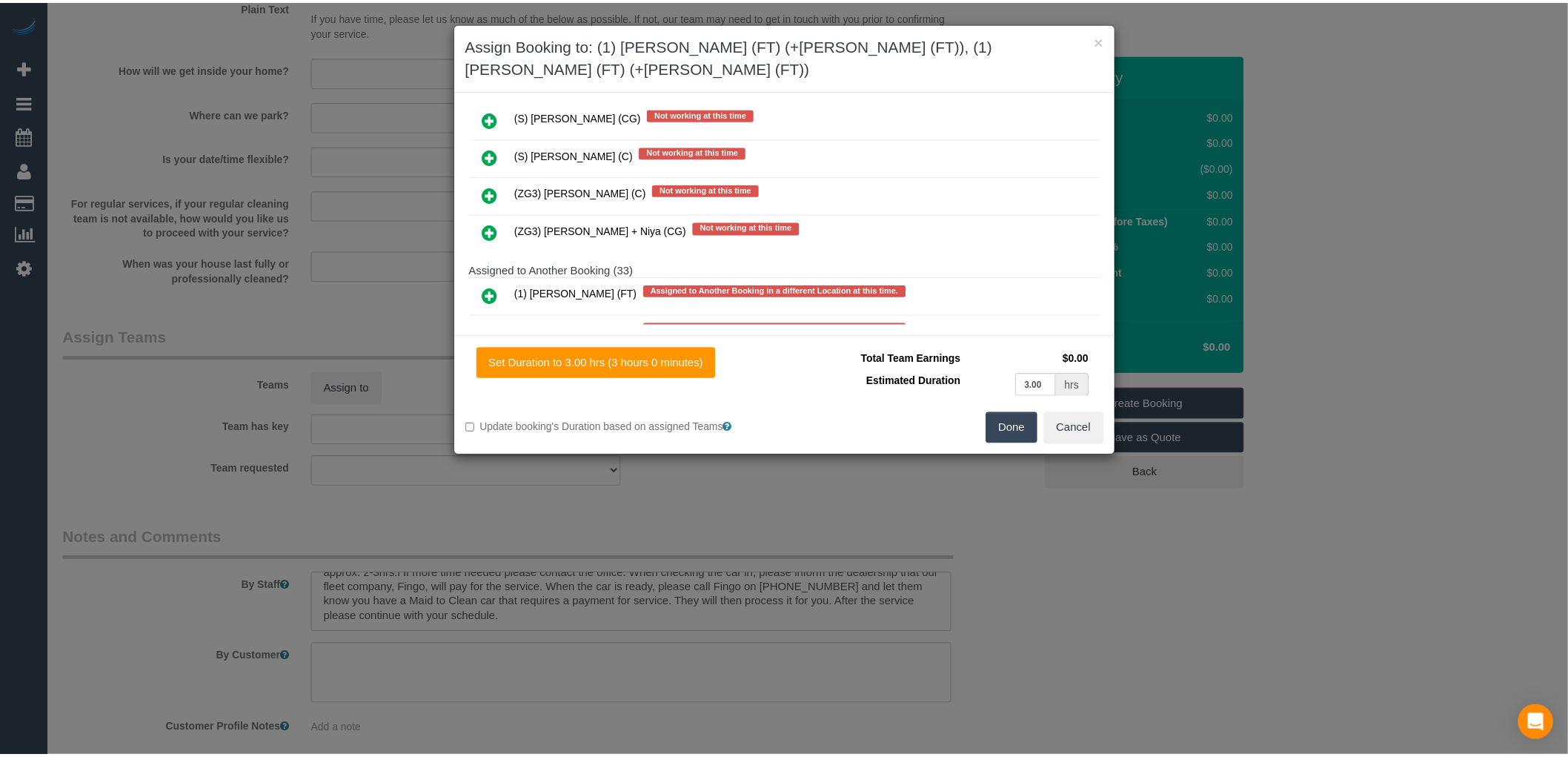
scroll to position [8541, 0]
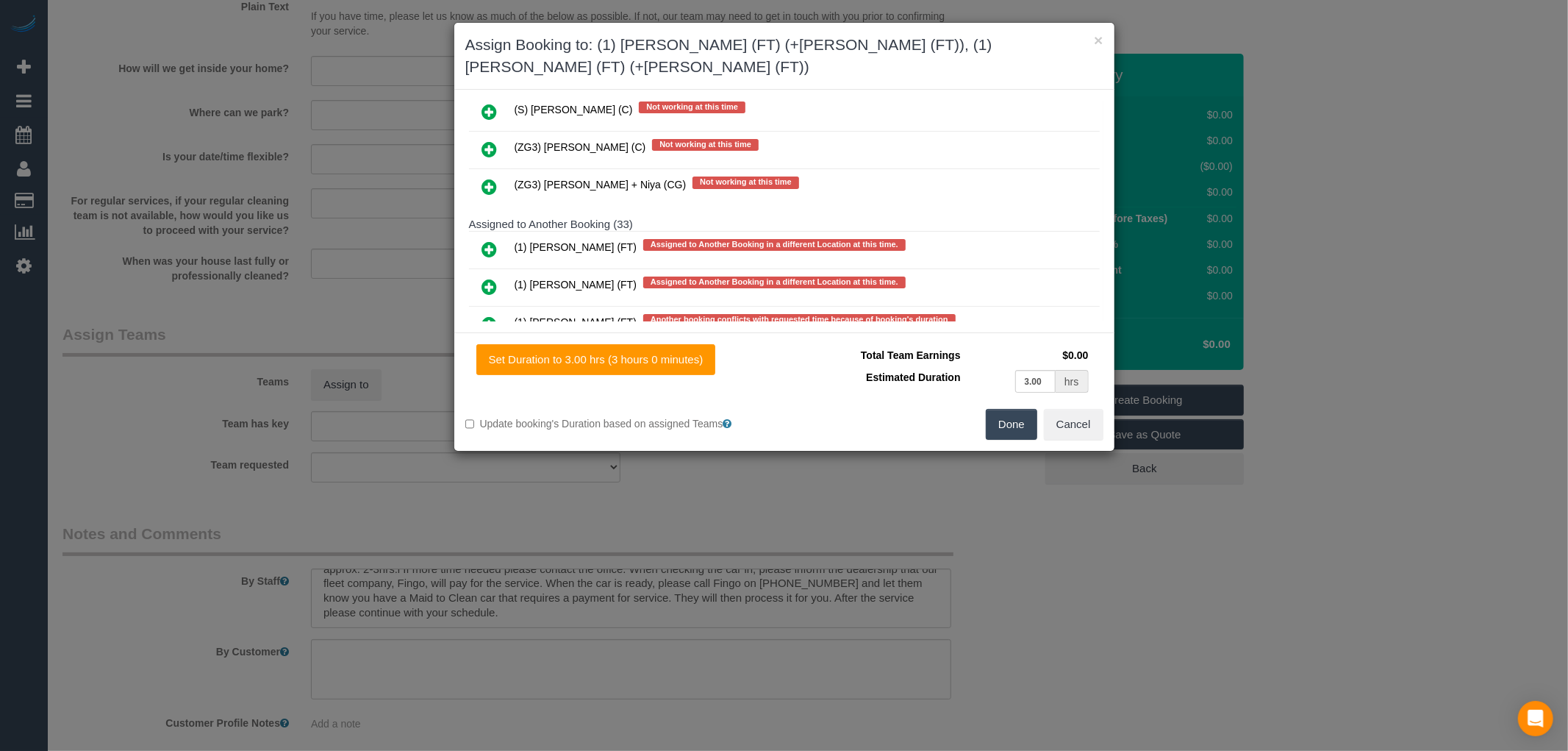
click at [1029, 410] on button "Done" at bounding box center [1011, 424] width 51 height 31
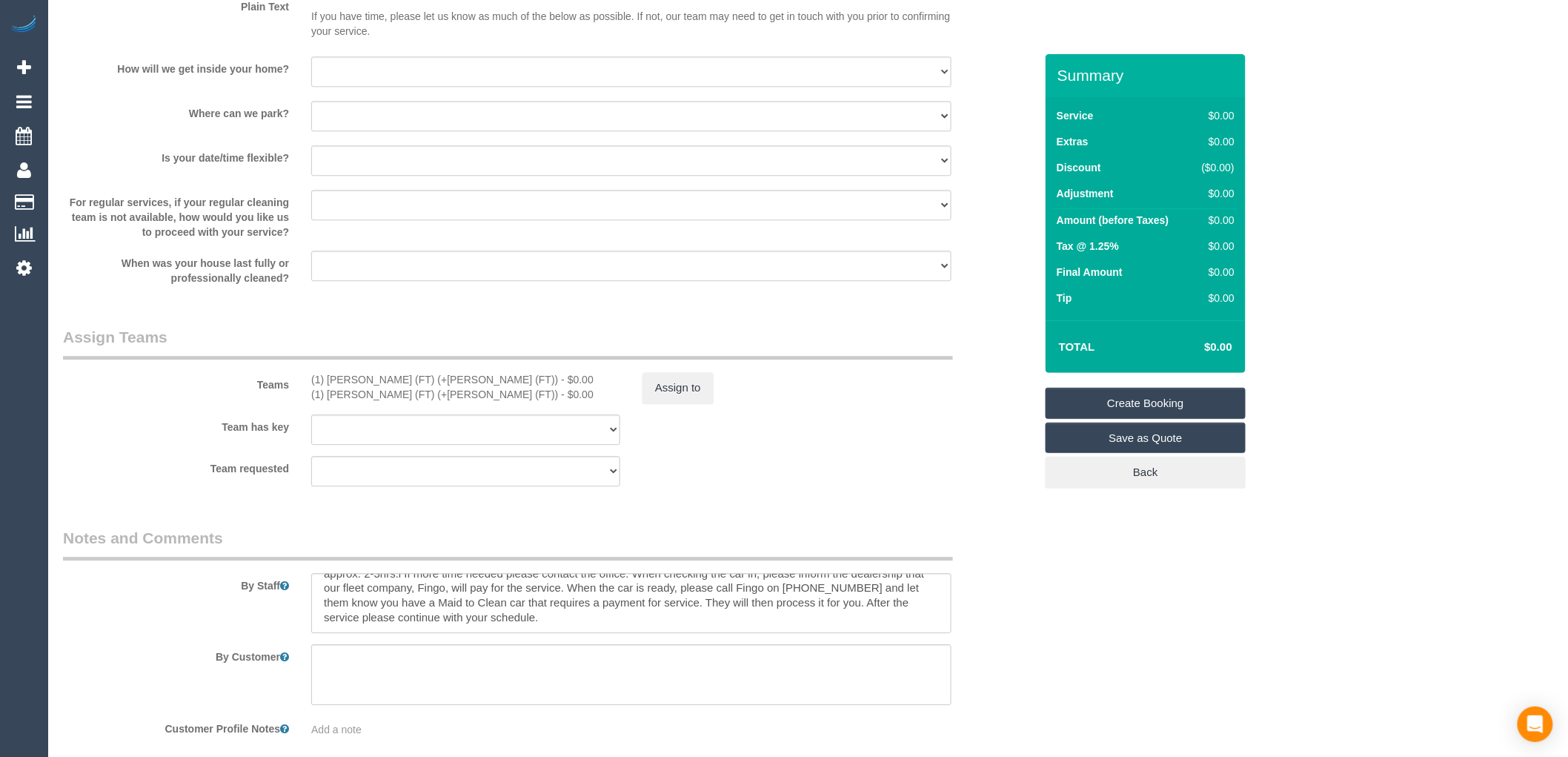
click at [801, 479] on div "Team requested (0) Account - Tech (0) Office (0) Raunak Test Account (1) Debbie…" at bounding box center [548, 470] width 994 height 30
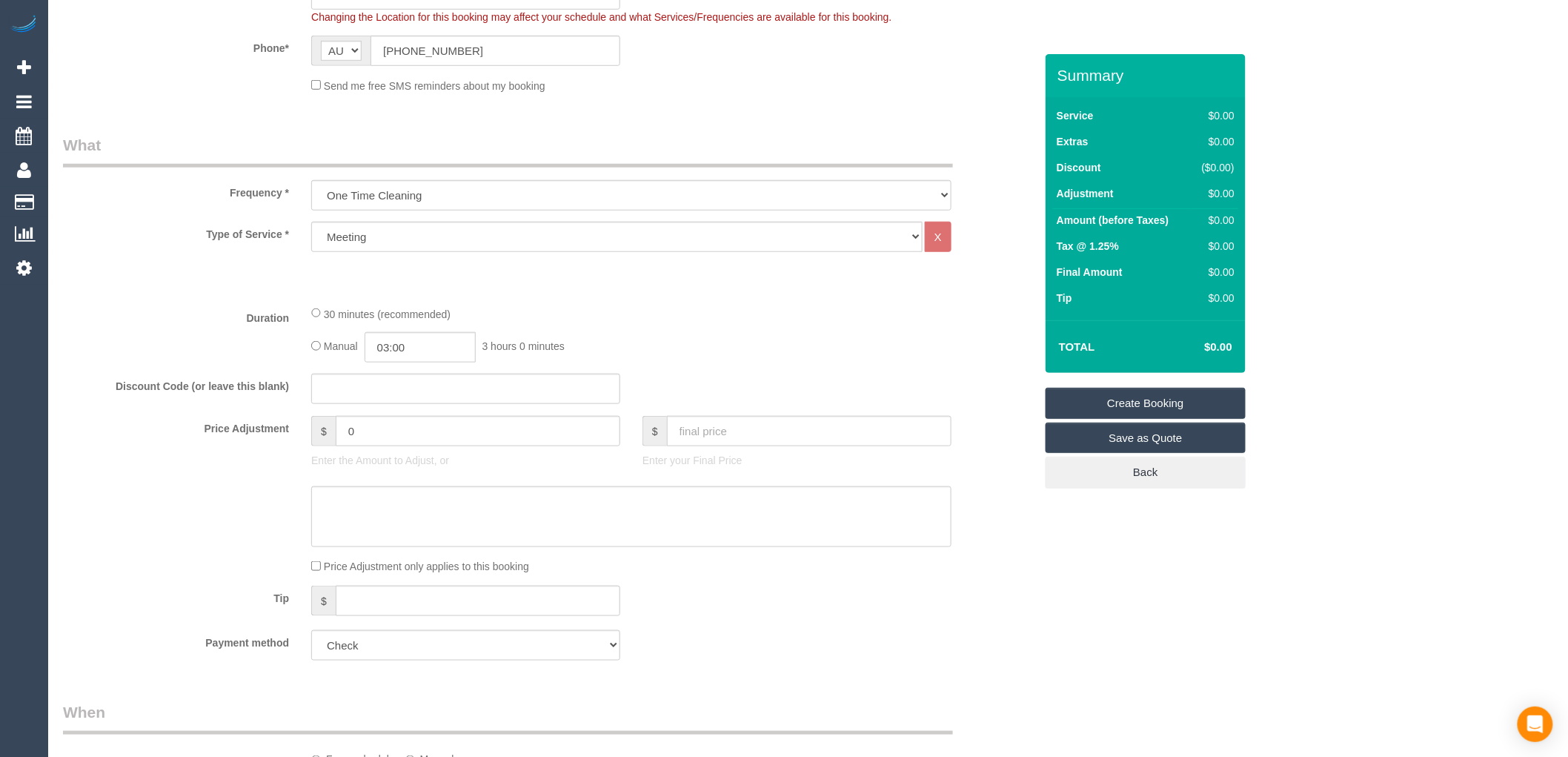
scroll to position [0, 0]
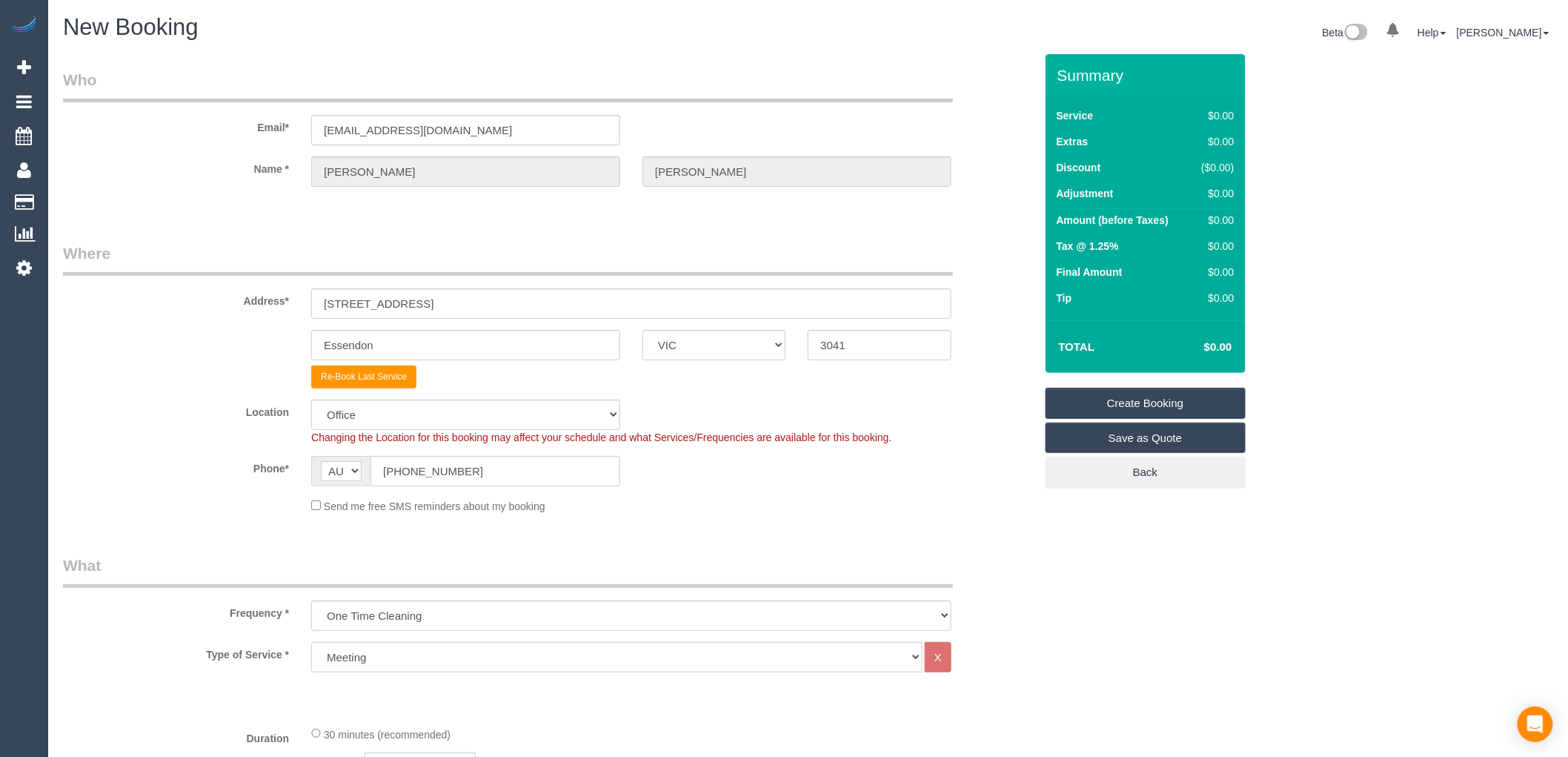
click at [942, 447] on sui-booking-location "Location Office City East (North) East (South) Inner East Inner North (East) In…" at bounding box center [549, 456] width 971 height 114
click at [1168, 409] on link "Create Booking" at bounding box center [1145, 403] width 200 height 31
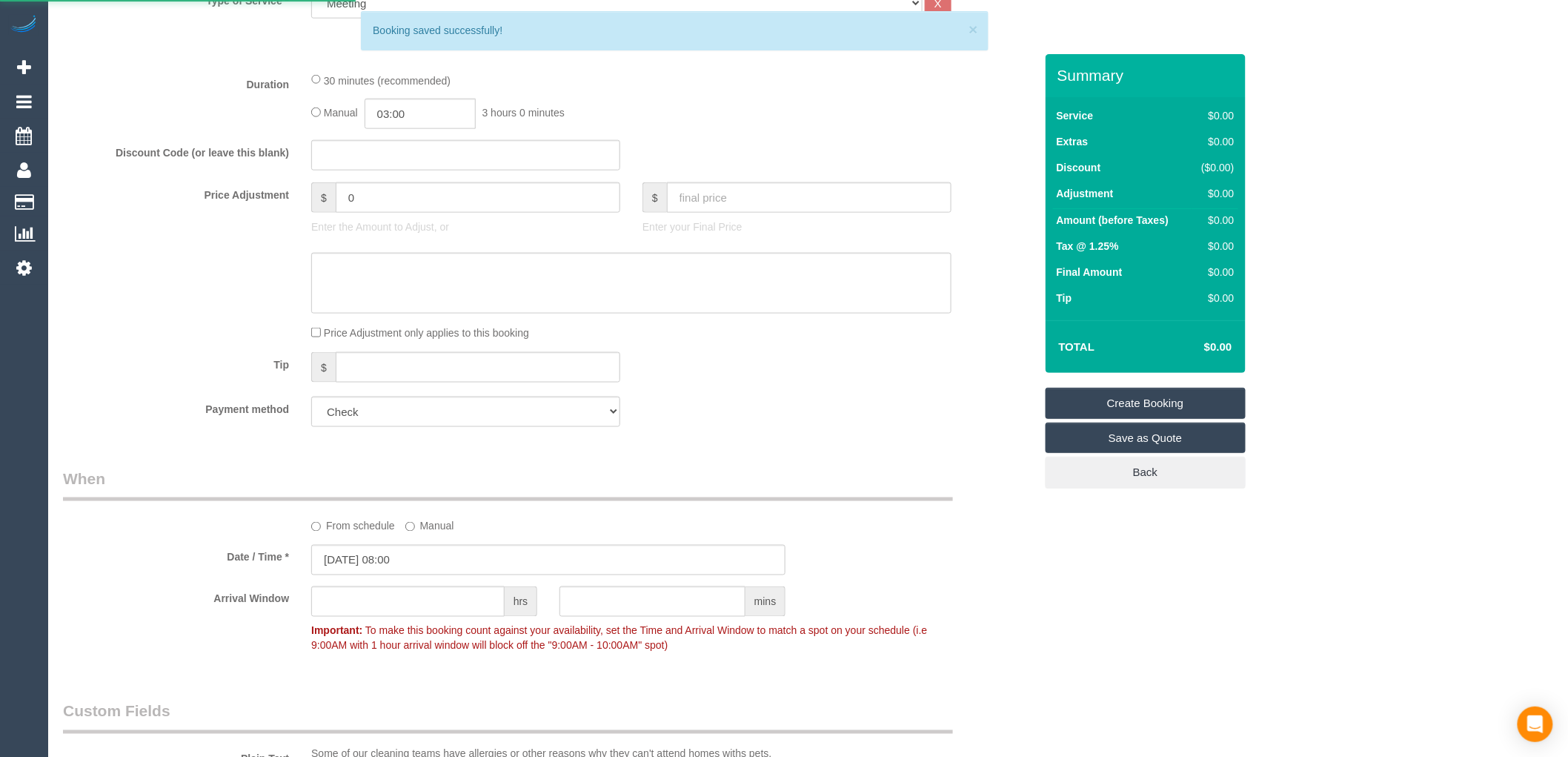
scroll to position [653, 0]
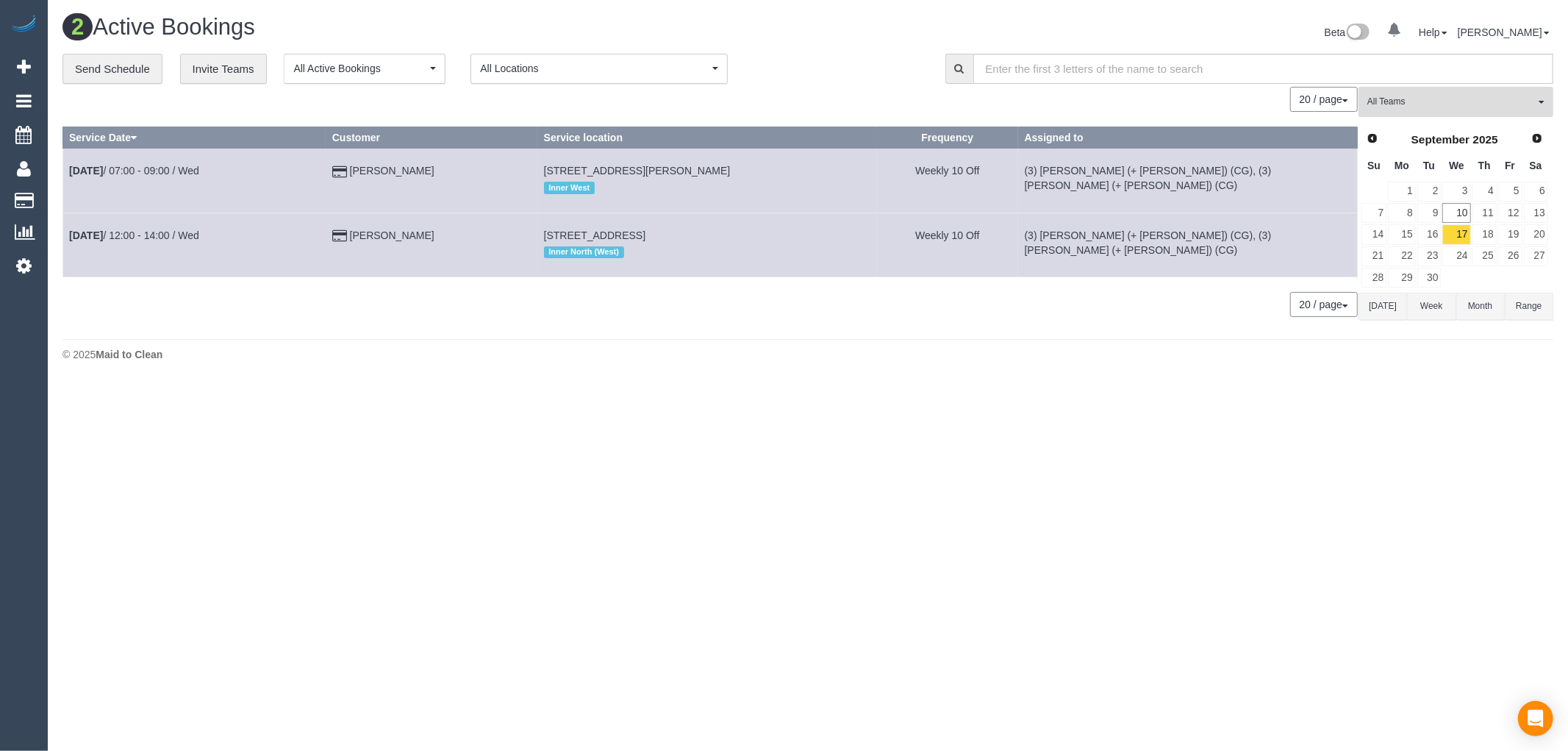
click at [1397, 99] on span "All Teams" at bounding box center [1451, 101] width 168 height 12
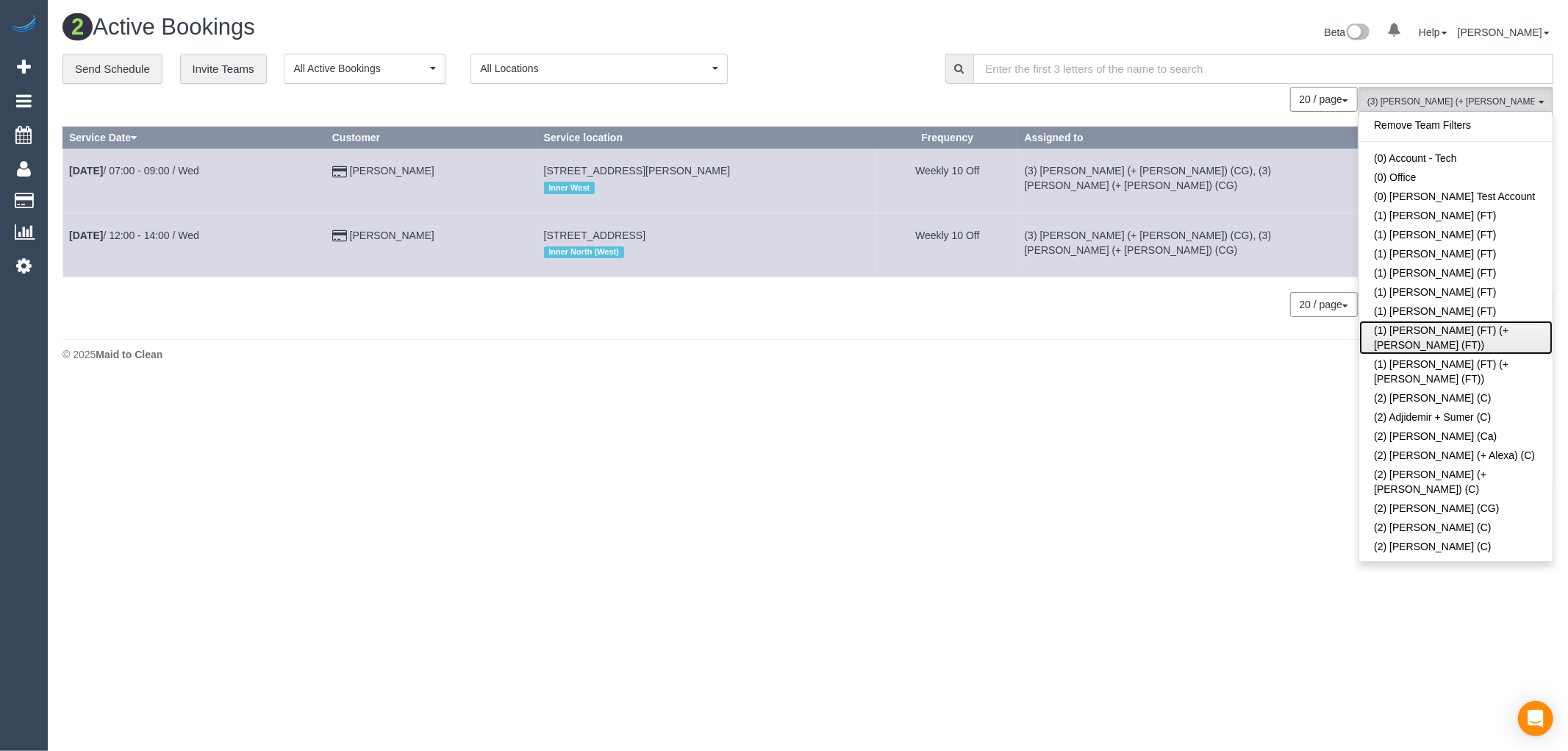
click at [1399, 332] on link "(1) Tina (FT) (+Tony (FT))" at bounding box center [1456, 338] width 193 height 34
click at [1399, 337] on link "(1) Tina (FT) (+Tony (FT))" at bounding box center [1456, 338] width 193 height 34
click at [1399, 354] on link "(1) Tony (FT) (+Tina (FT))" at bounding box center [1456, 371] width 193 height 34
click at [1399, 334] on link "(1) Tina (FT) (+Tony (FT))" at bounding box center [1456, 338] width 193 height 34
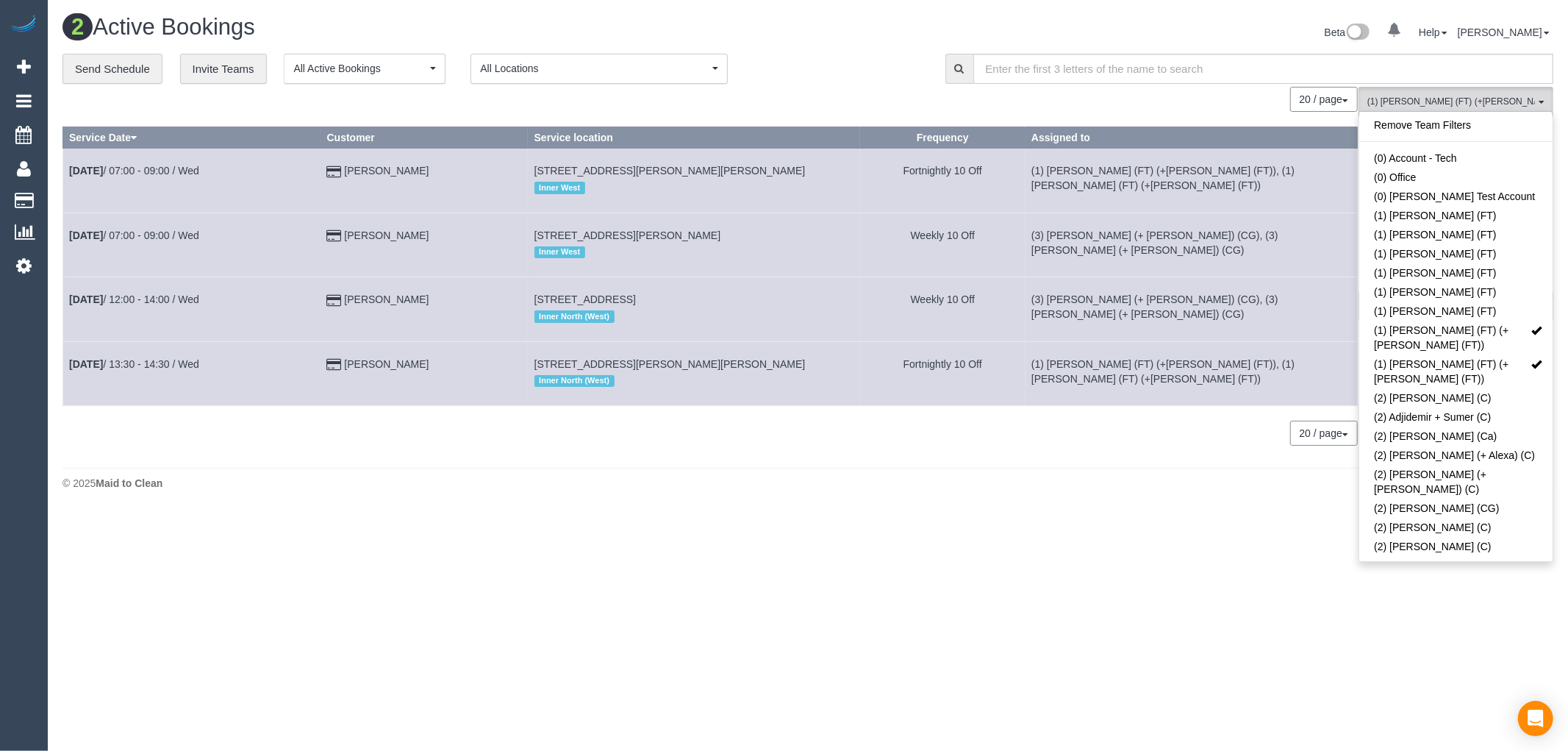
click at [1195, 347] on td "(1) Tina (FT) (+Tony (FT)), (1) Tony (FT) (+Tina (FT))" at bounding box center [1192, 373] width 332 height 64
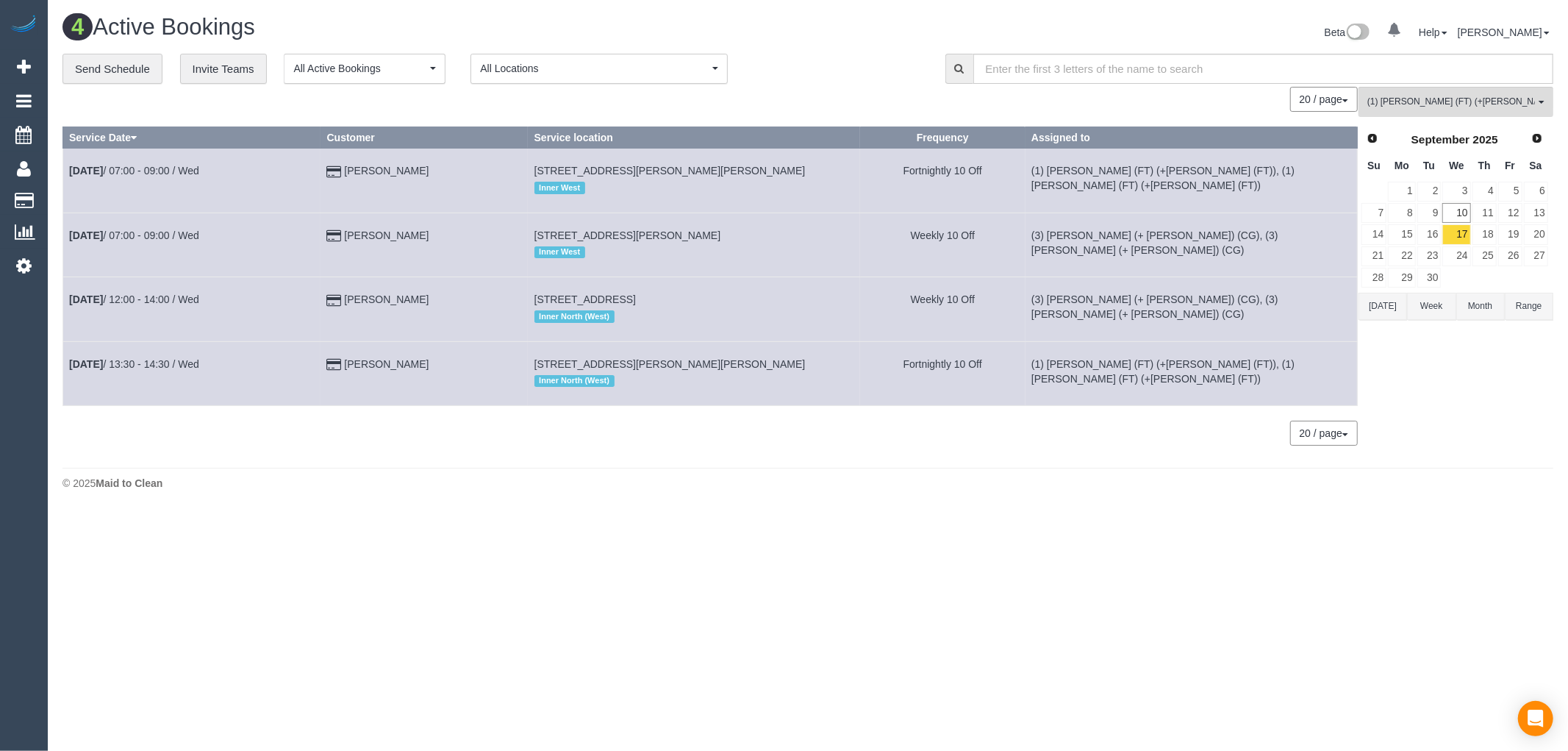
click at [1387, 317] on button "Today" at bounding box center [1383, 305] width 49 height 27
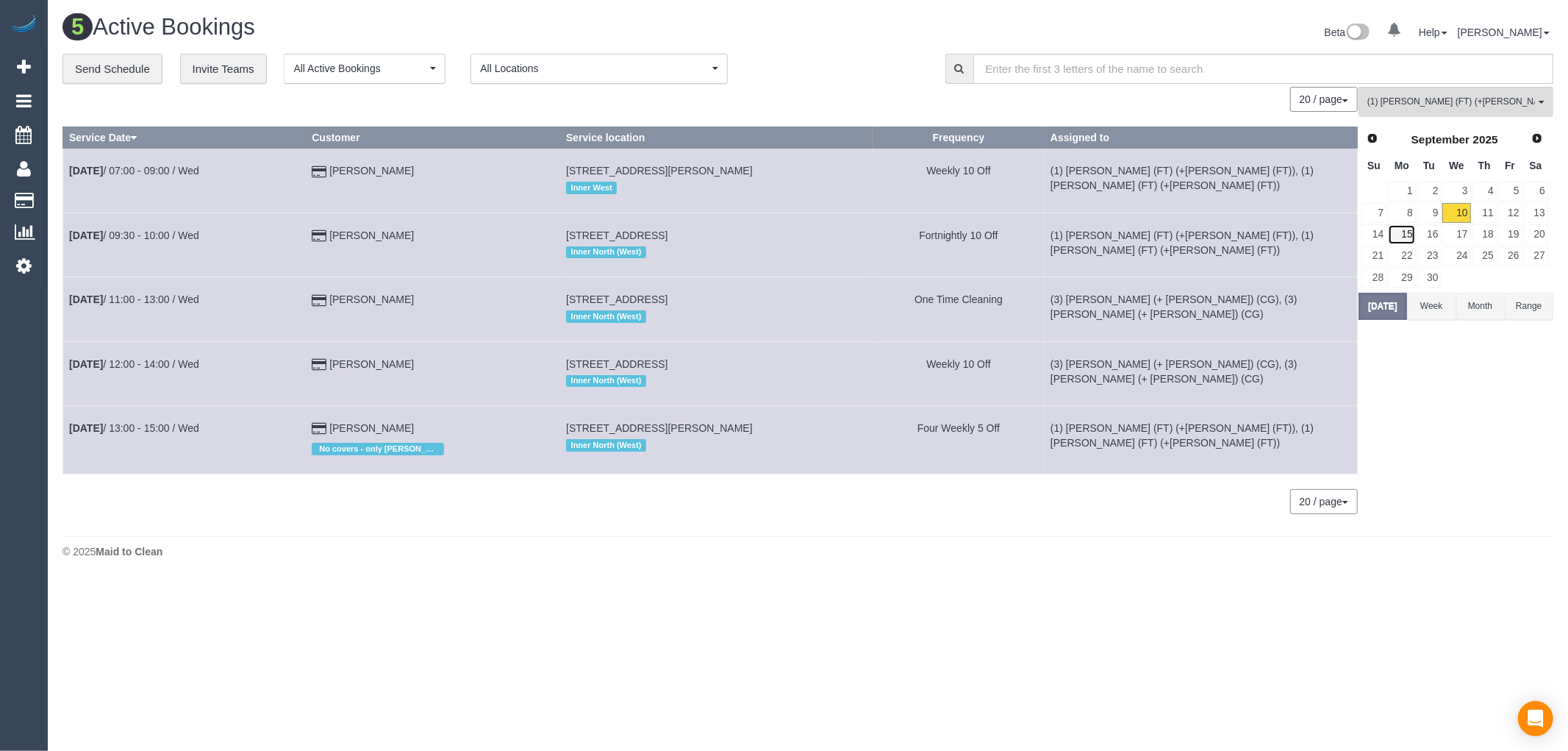
click at [1399, 229] on link "15" at bounding box center [1401, 234] width 27 height 20
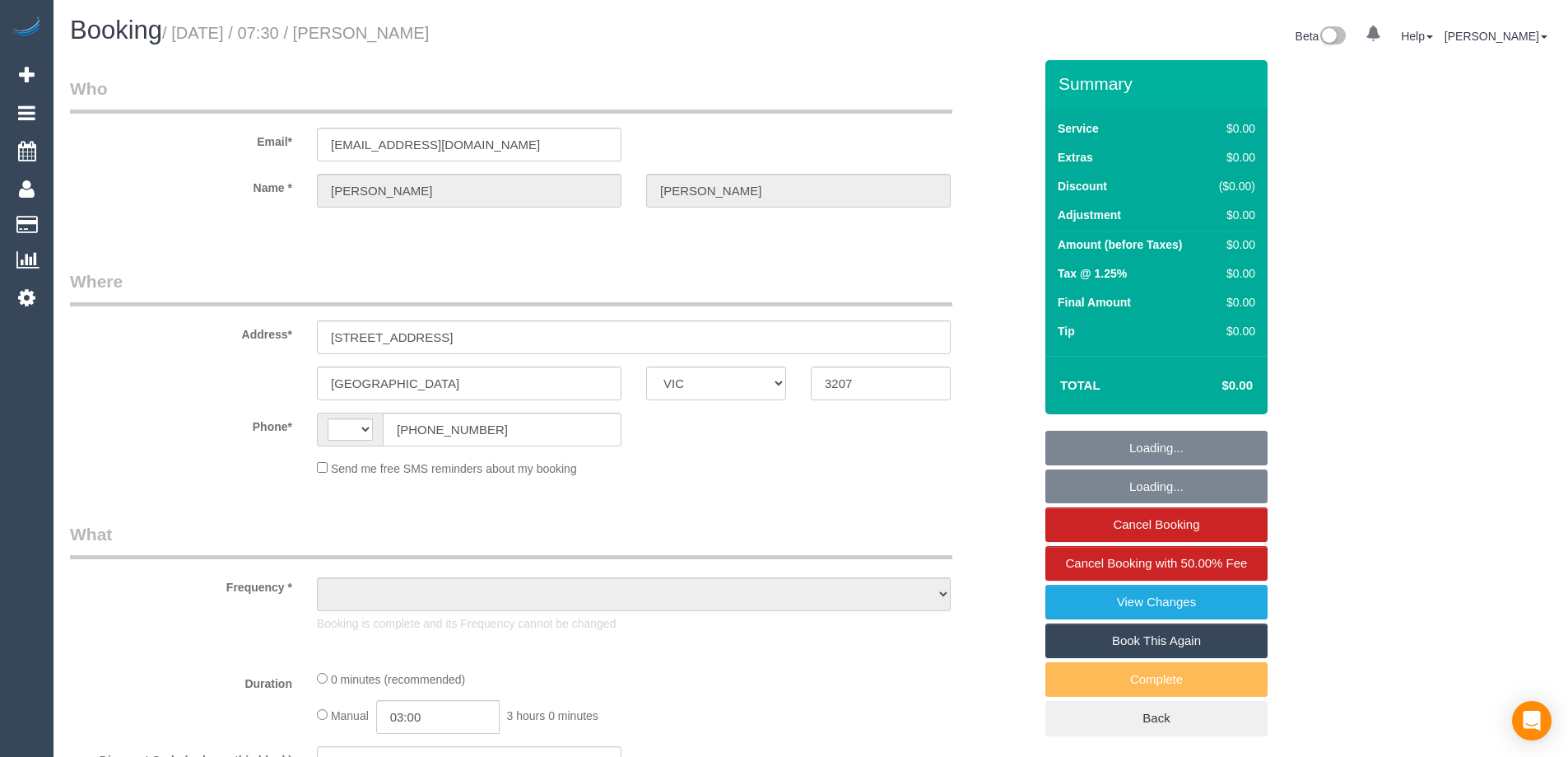
select select "VIC"
select select "string:AU"
select select "object:706"
select select "number:28"
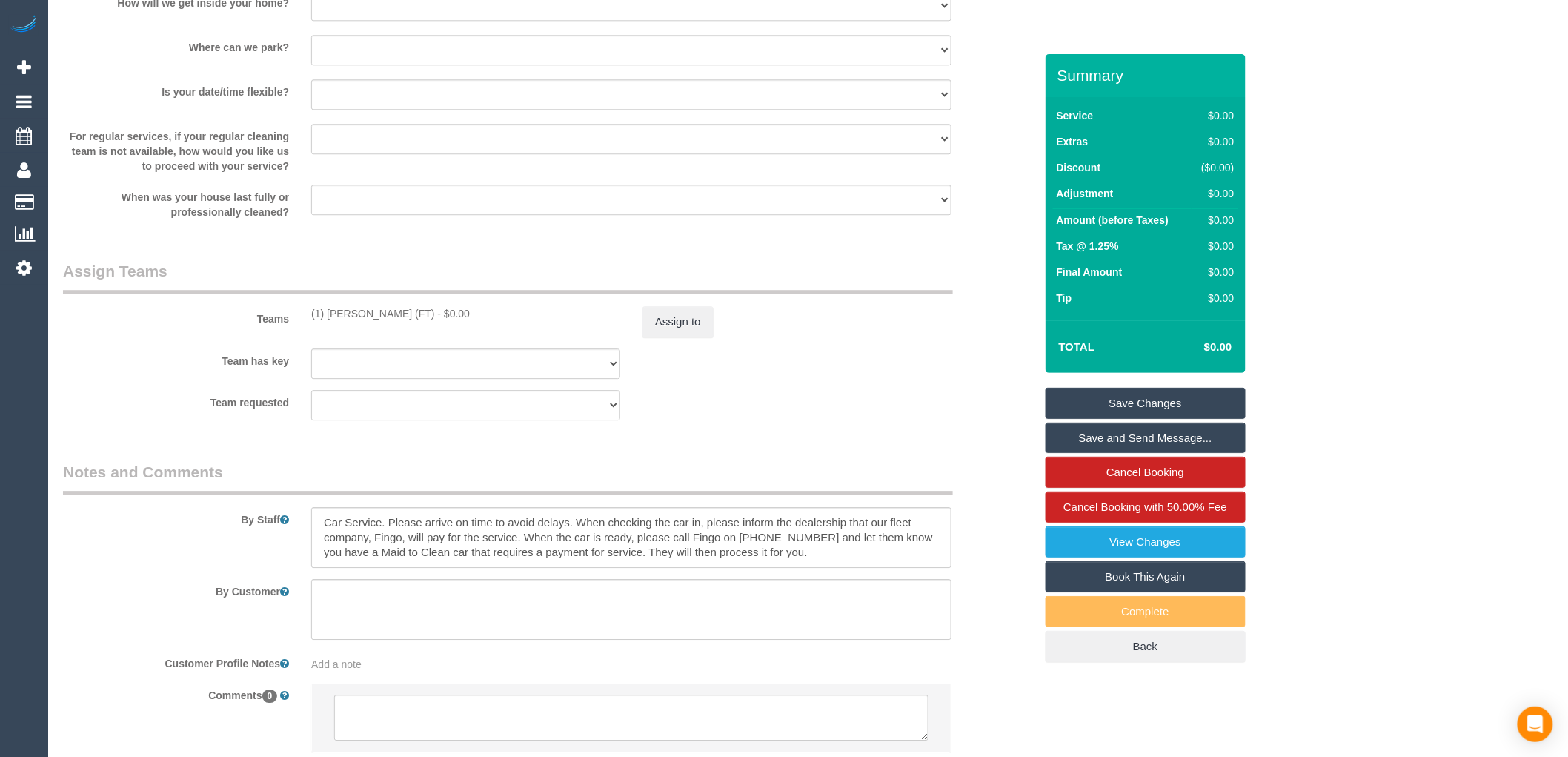
scroll to position [1647, 0]
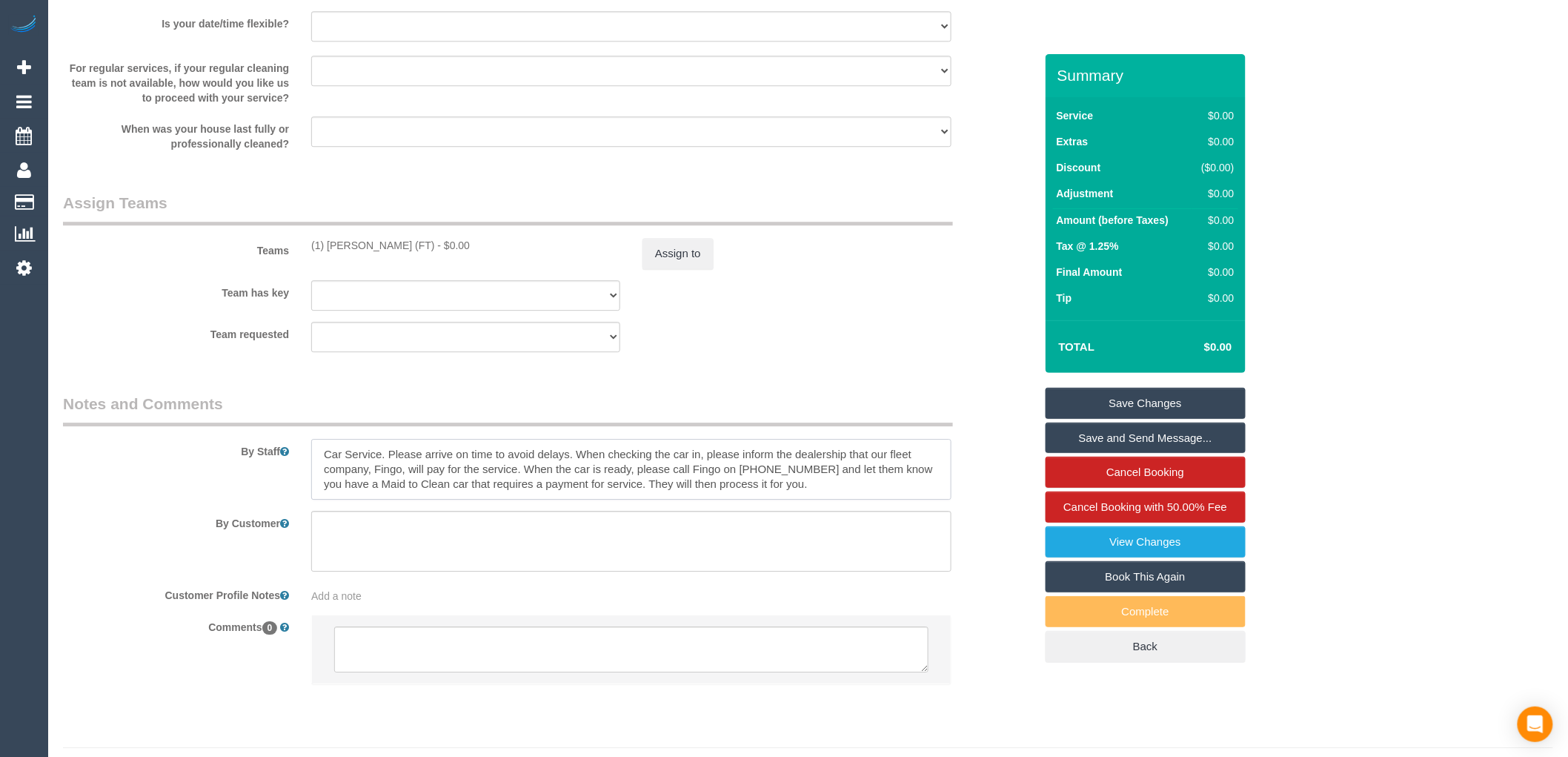
drag, startPoint x: 575, startPoint y: 456, endPoint x: 816, endPoint y: 486, distance: 242.9
click at [816, 486] on textarea at bounding box center [631, 470] width 640 height 61
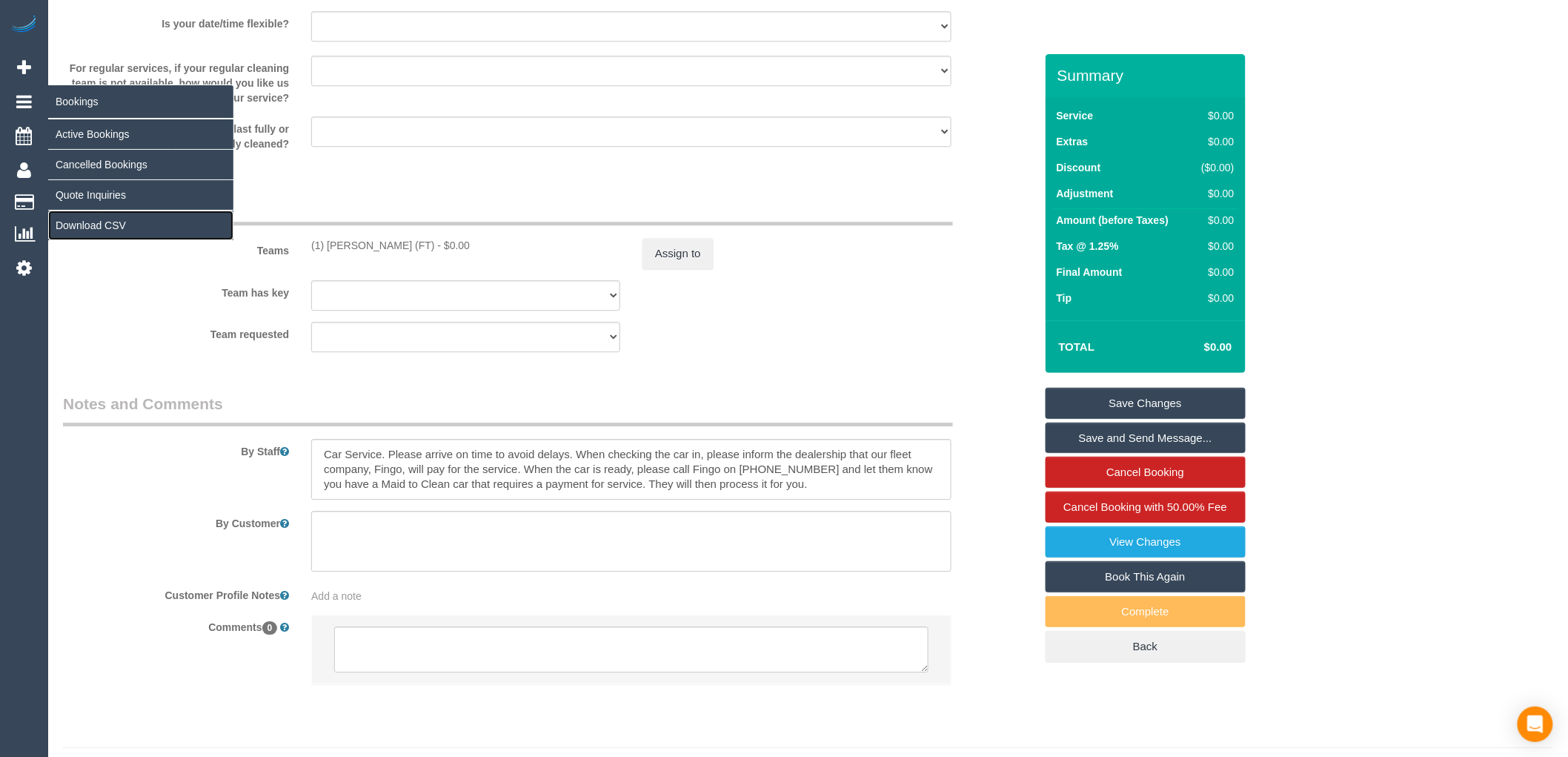
click at [134, 220] on link "Download CSV" at bounding box center [141, 225] width 185 height 30
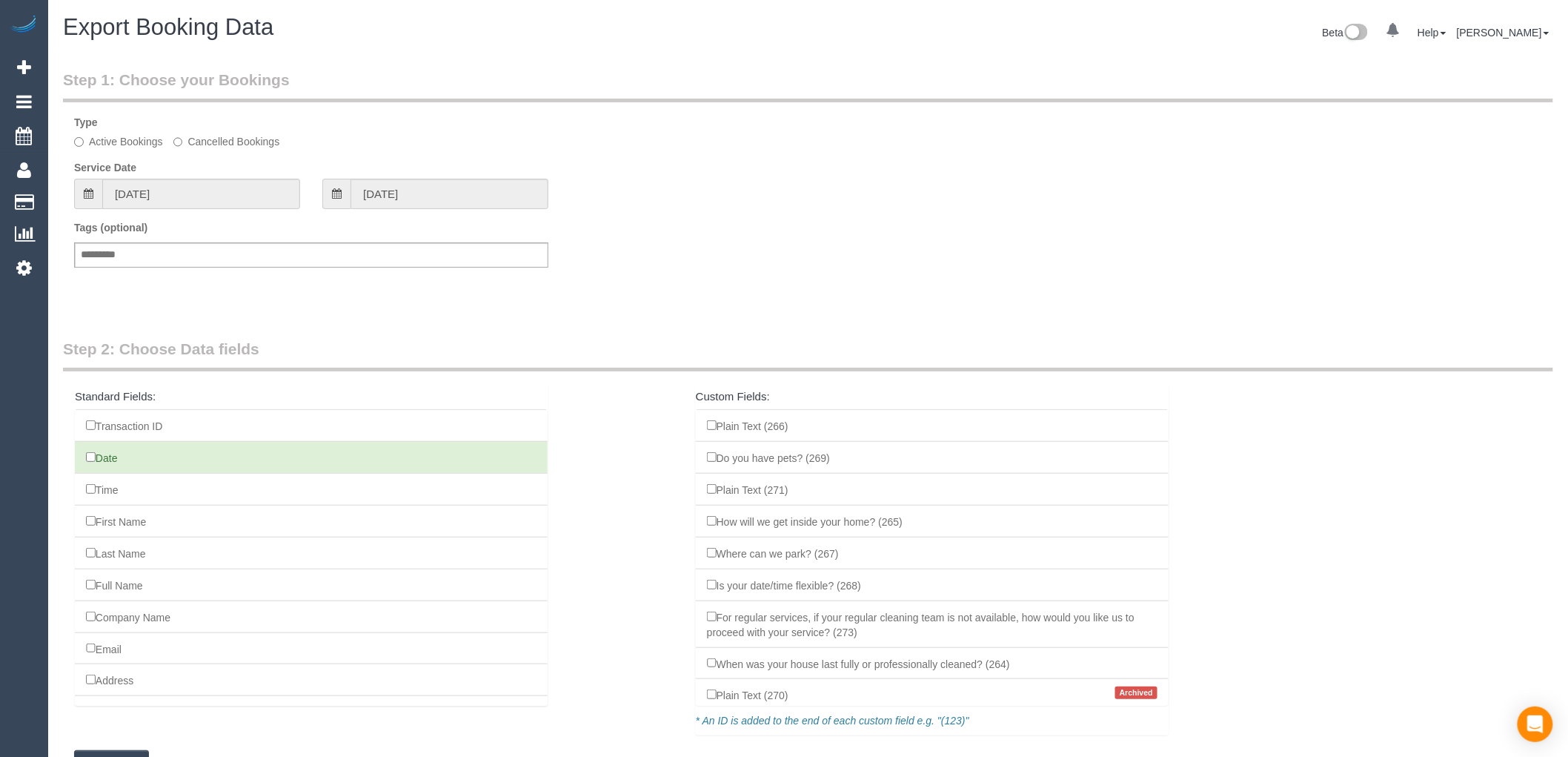
click at [277, 212] on fieldset "Step 1: Choose your Bookings Type Active Bookings Cancelled Bookings Service Da…" at bounding box center [808, 181] width 1490 height 225
click at [226, 186] on input "11/08/2025" at bounding box center [201, 194] width 198 height 30
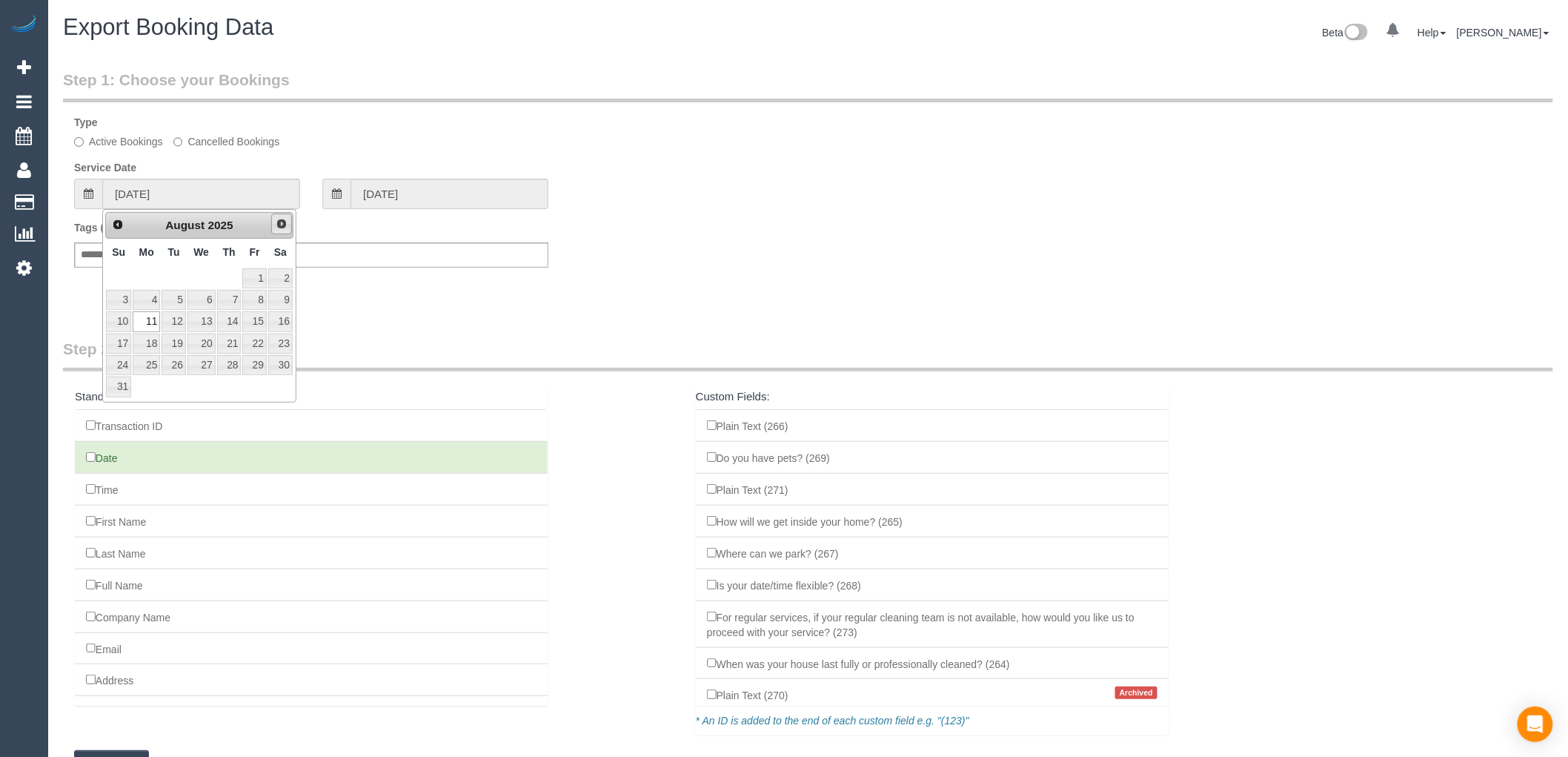
click at [284, 223] on span "Next" at bounding box center [281, 223] width 11 height 11
click at [152, 274] on link "1" at bounding box center [146, 278] width 27 height 20
type input "01/09/2025"
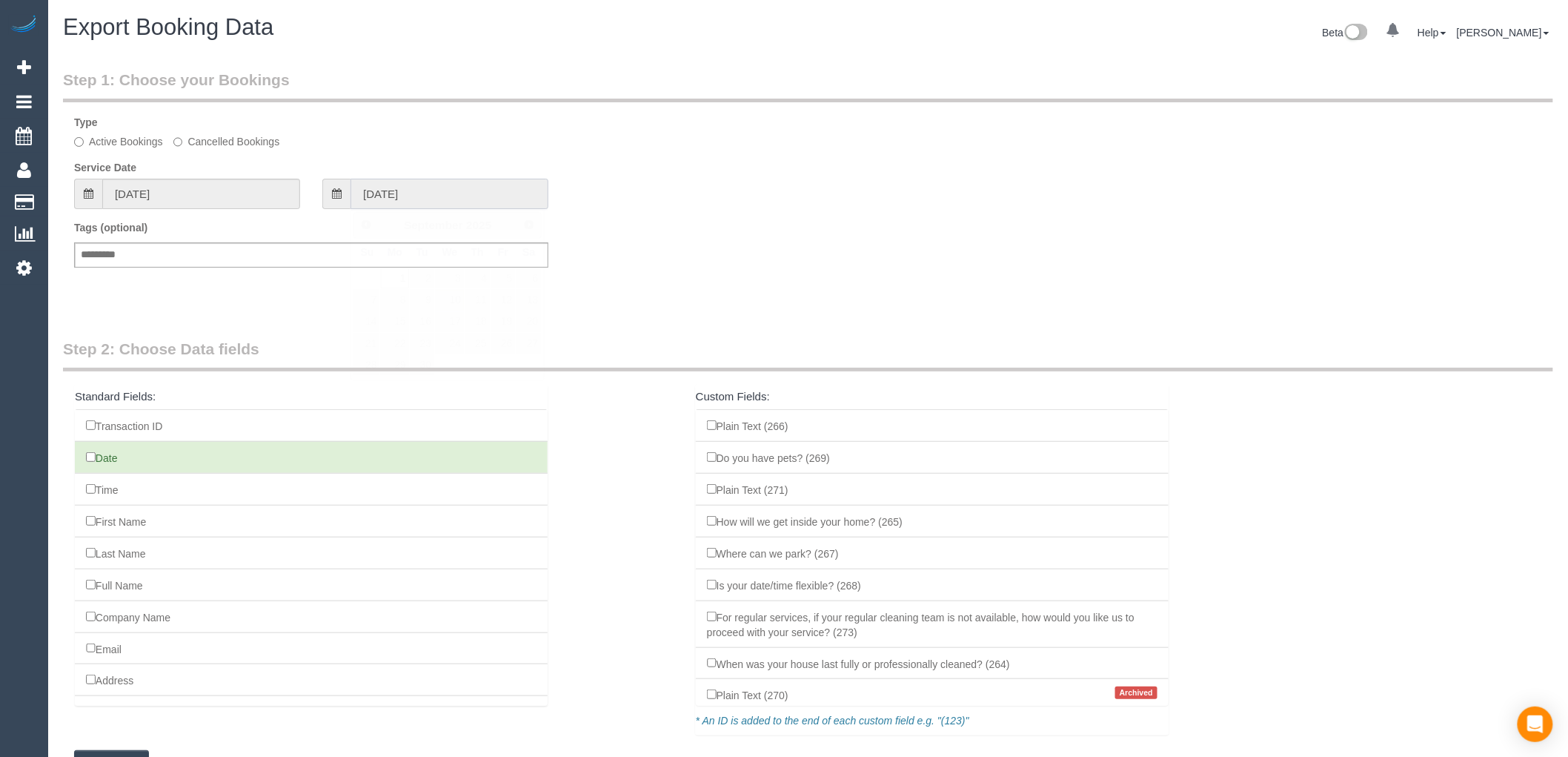
click at [479, 201] on input "01/09/2025" at bounding box center [449, 194] width 198 height 30
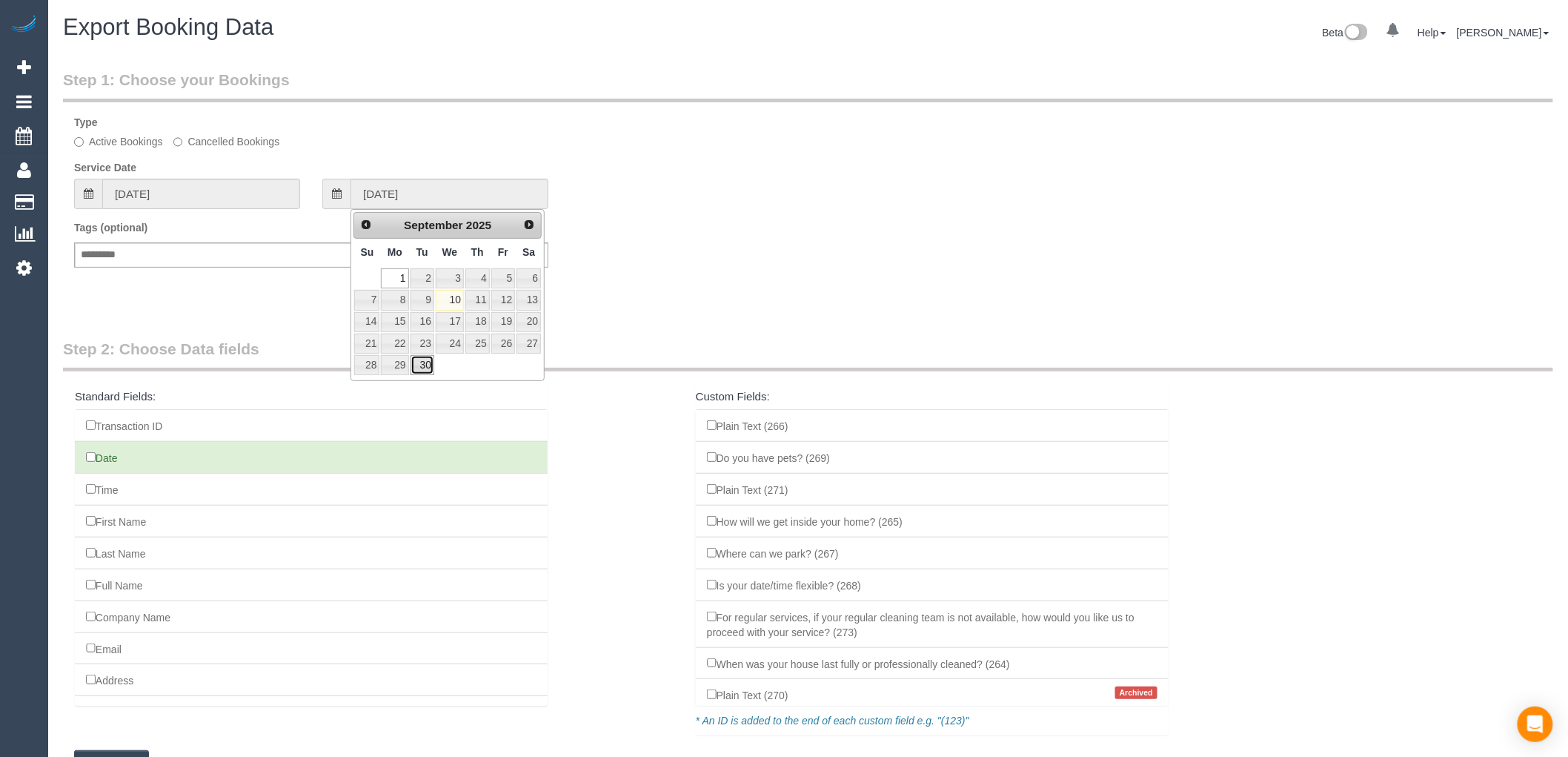
click at [418, 368] on link "30" at bounding box center [422, 365] width 24 height 20
type input "30/09/2025"
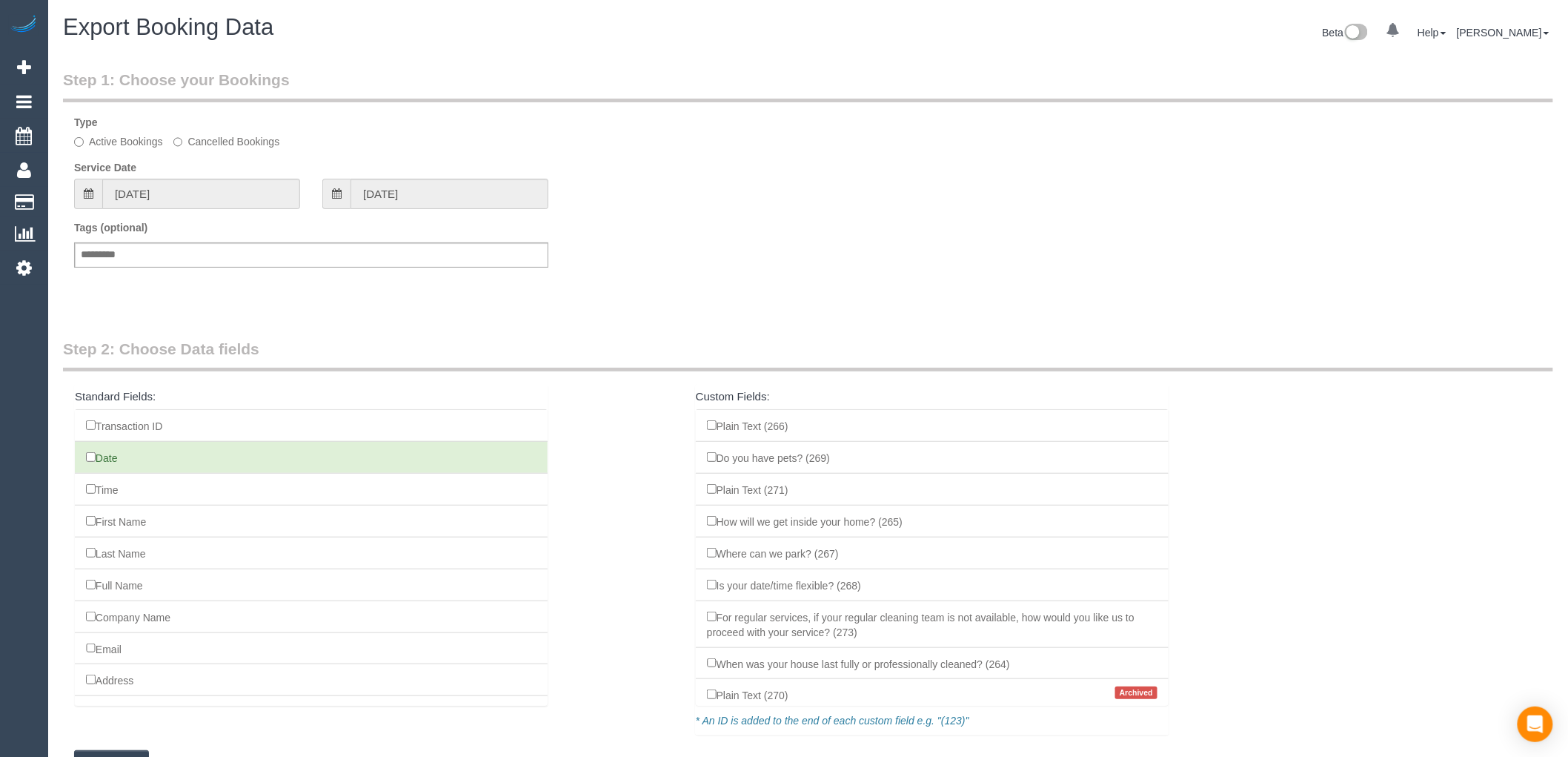
click at [583, 286] on fieldset "Step 1: Choose your Bookings Type Active Bookings Cancelled Bookings Service Da…" at bounding box center [808, 181] width 1490 height 225
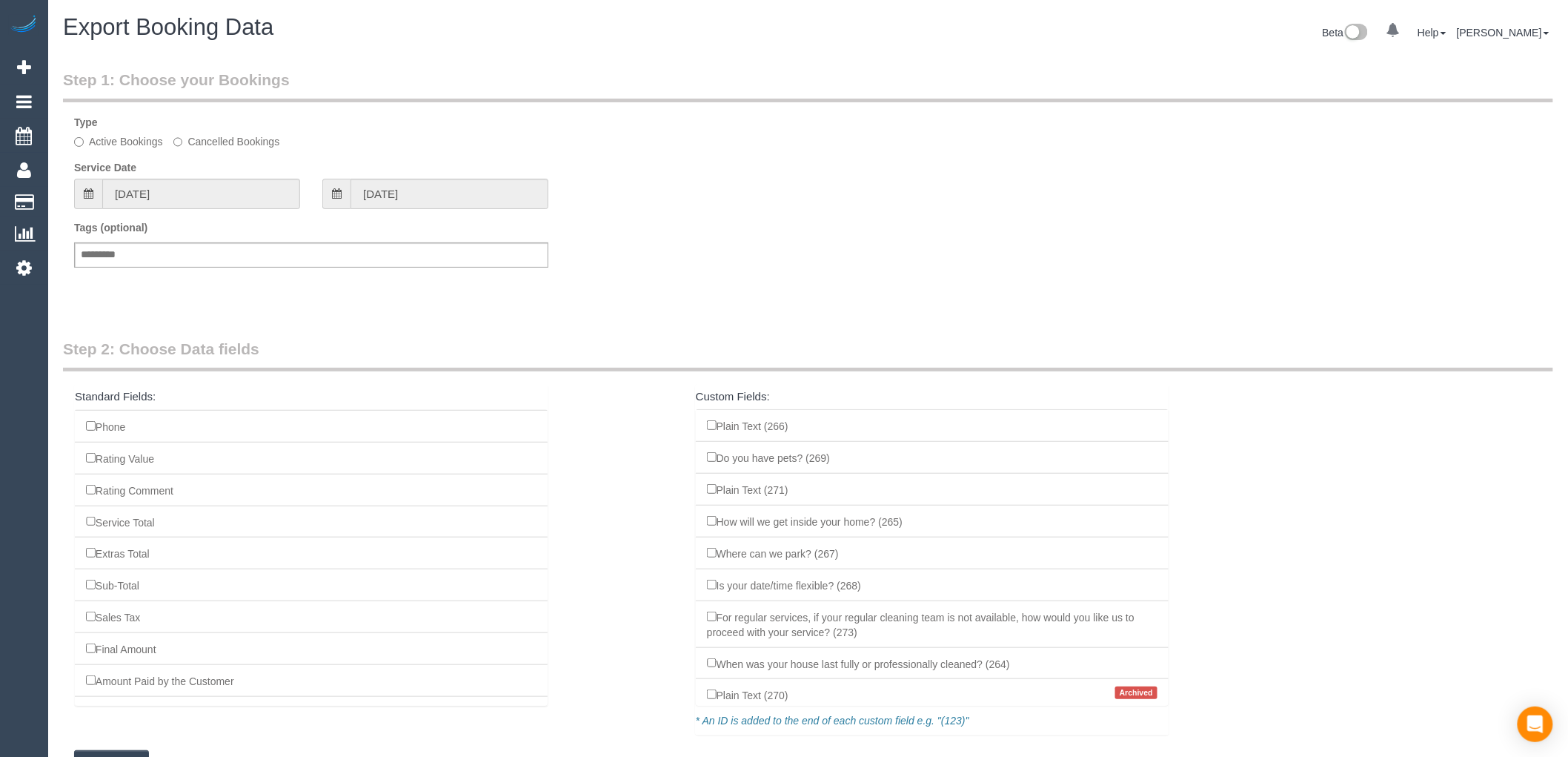
scroll to position [329, 0]
click at [94, 620] on li "Service Total" at bounding box center [311, 606] width 473 height 33
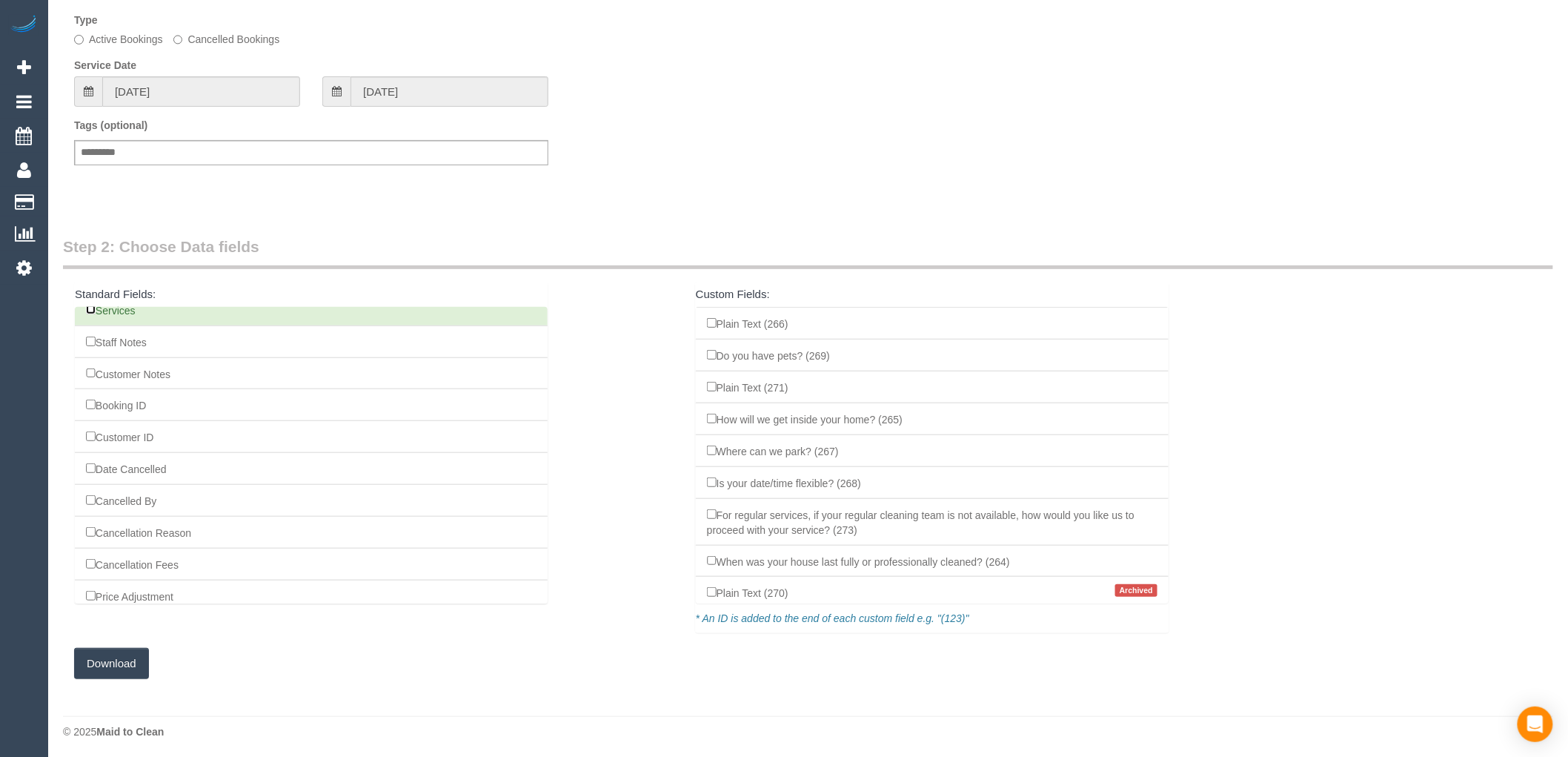
scroll to position [105, 0]
click at [146, 662] on button "Download" at bounding box center [111, 661] width 75 height 31
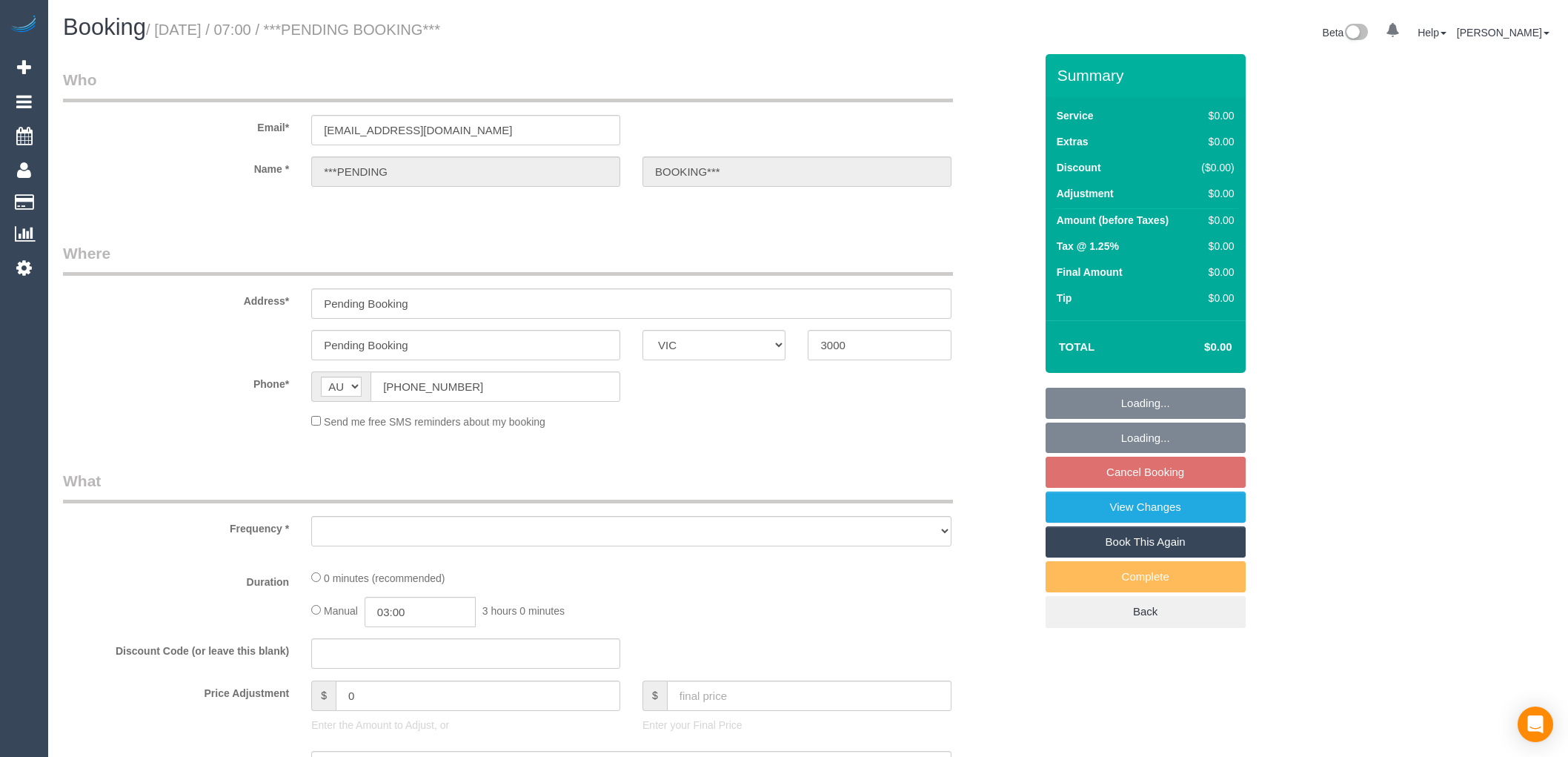
select select "VIC"
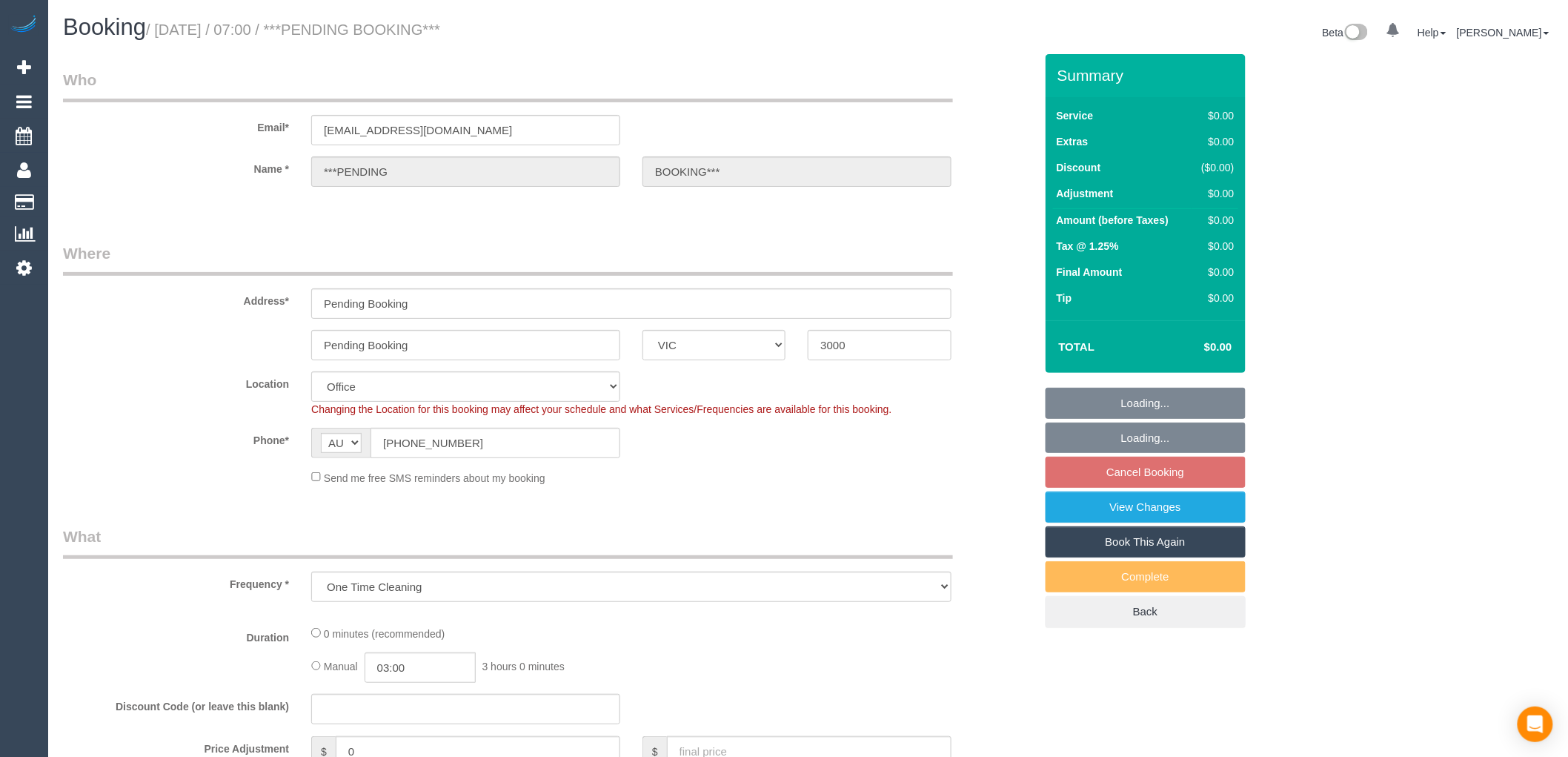
select select "object:669"
select select "number:28"
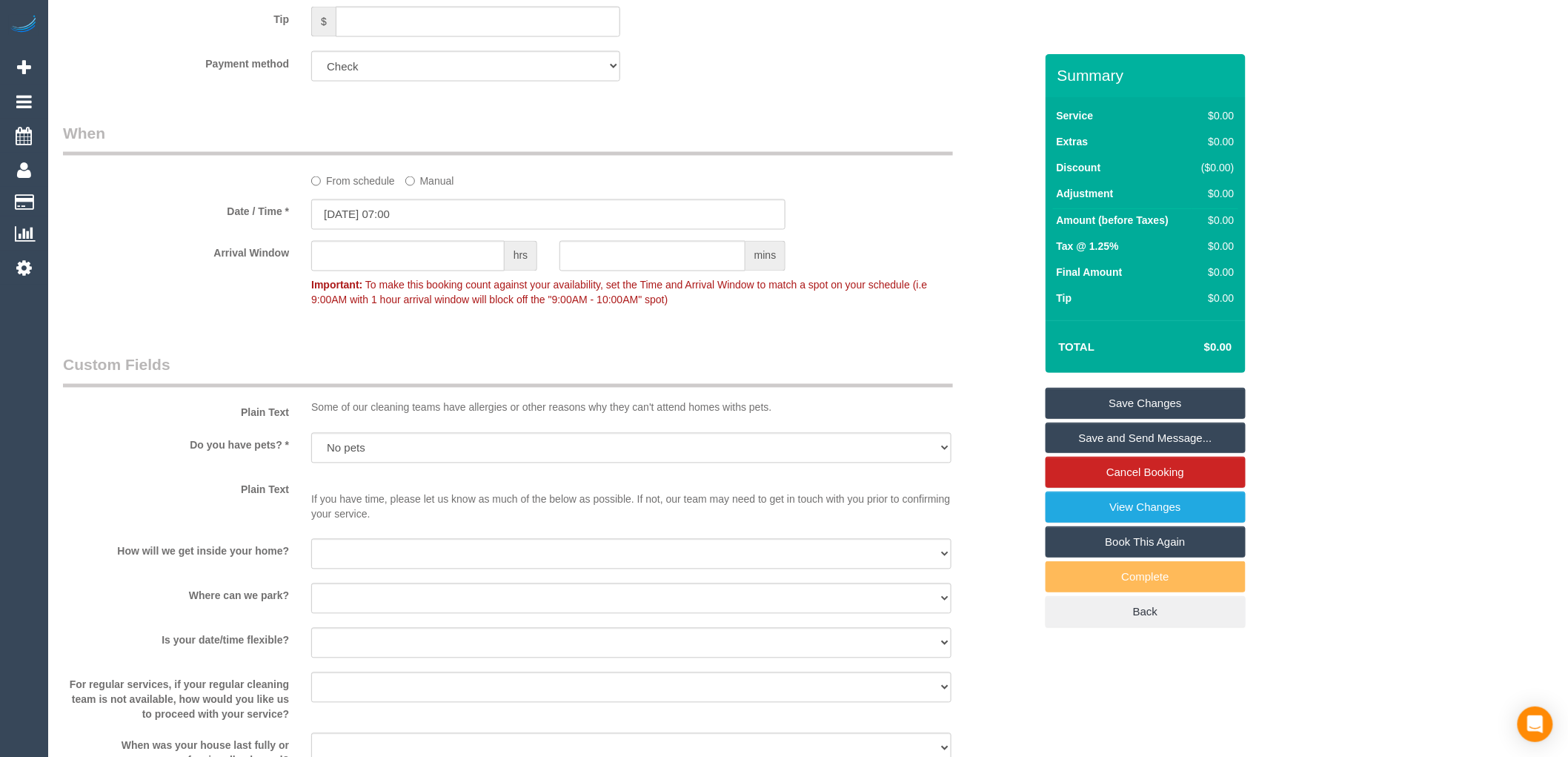
scroll to position [966, 0]
click at [1238, 479] on link "Cancel Booking" at bounding box center [1145, 472] width 200 height 31
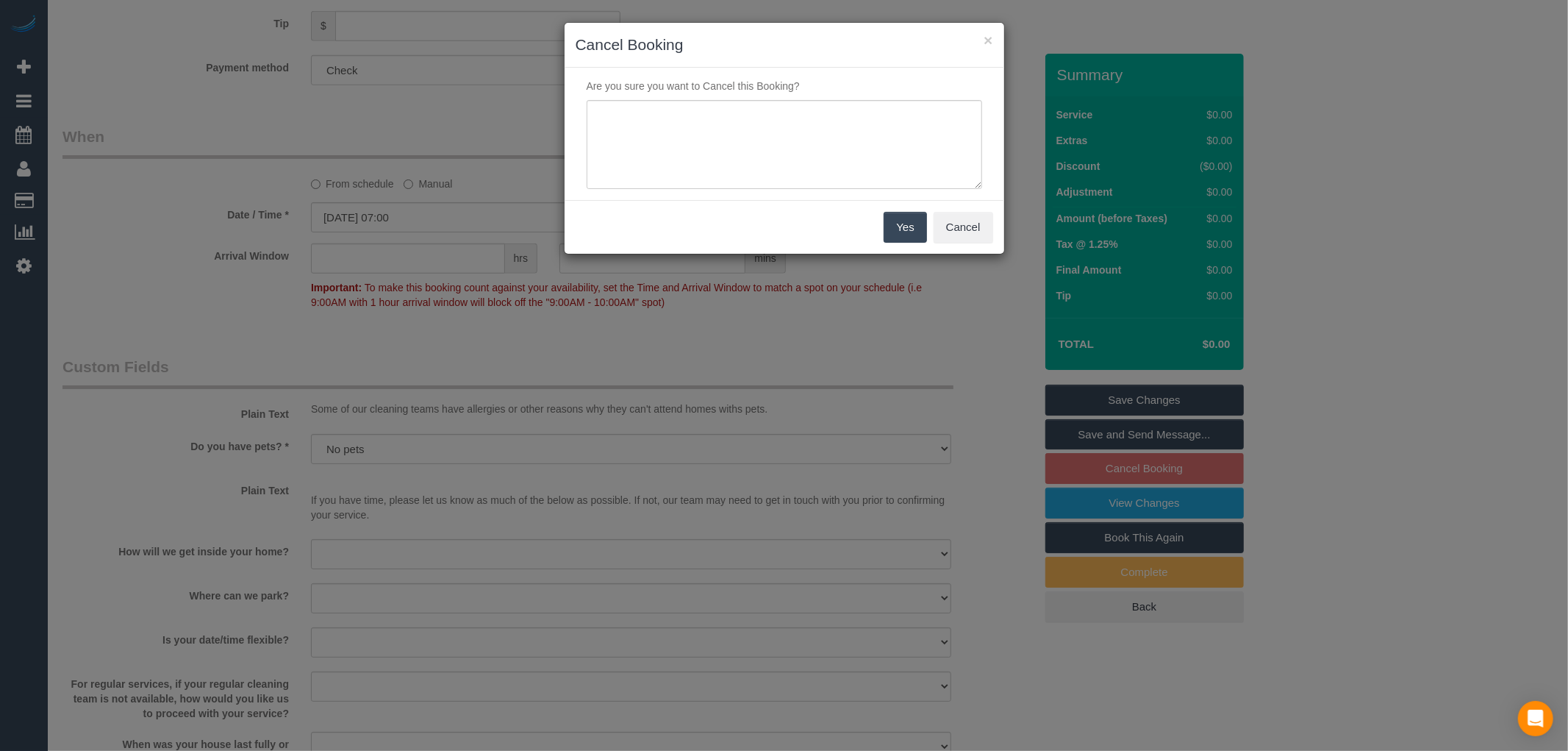
drag, startPoint x: 897, startPoint y: 230, endPoint x: 805, endPoint y: 142, distance: 127.3
click at [807, 144] on sui-modal "× Cancel Booking Are you sure you want to Cancel this Booking? Yes Cancel" at bounding box center [784, 138] width 440 height 231
click at [804, 142] on textarea at bounding box center [785, 145] width 396 height 90
type textarea "replaced - TP"
click at [908, 234] on button "Yes" at bounding box center [904, 227] width 42 height 31
